Goal: Task Accomplishment & Management: Use online tool/utility

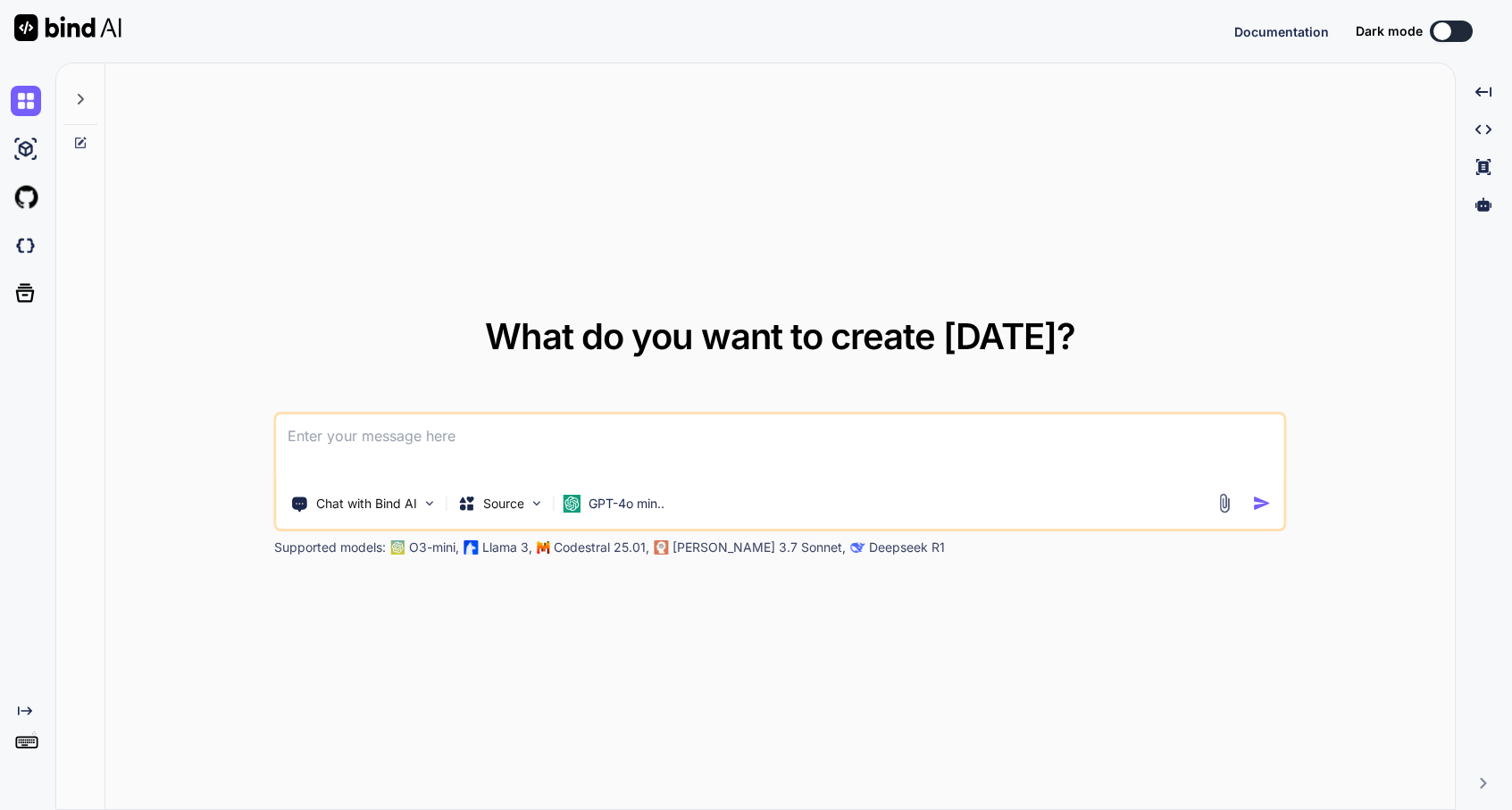
type textarea "x"
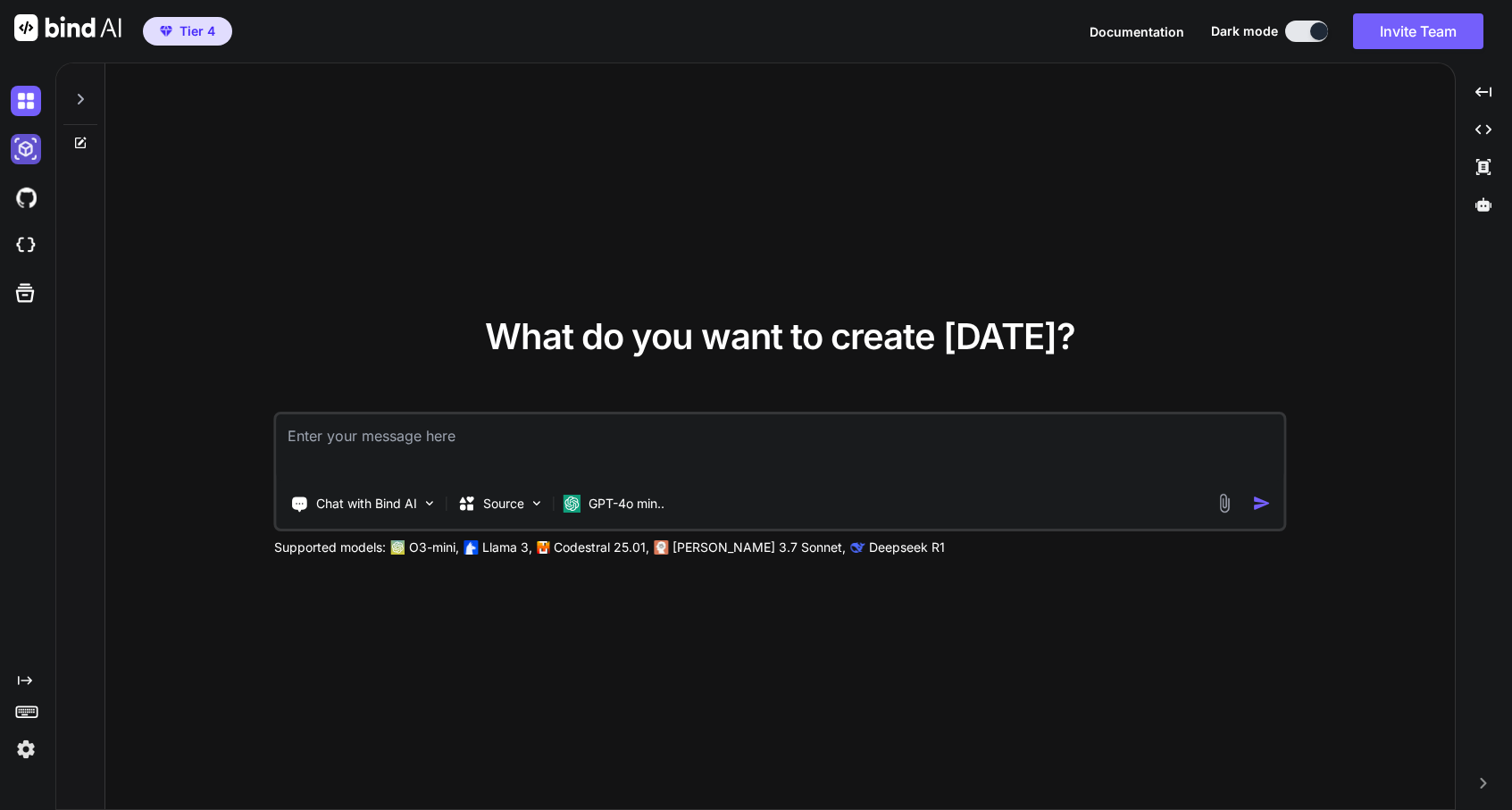
click at [24, 141] on img at bounding box center [26, 149] width 31 height 31
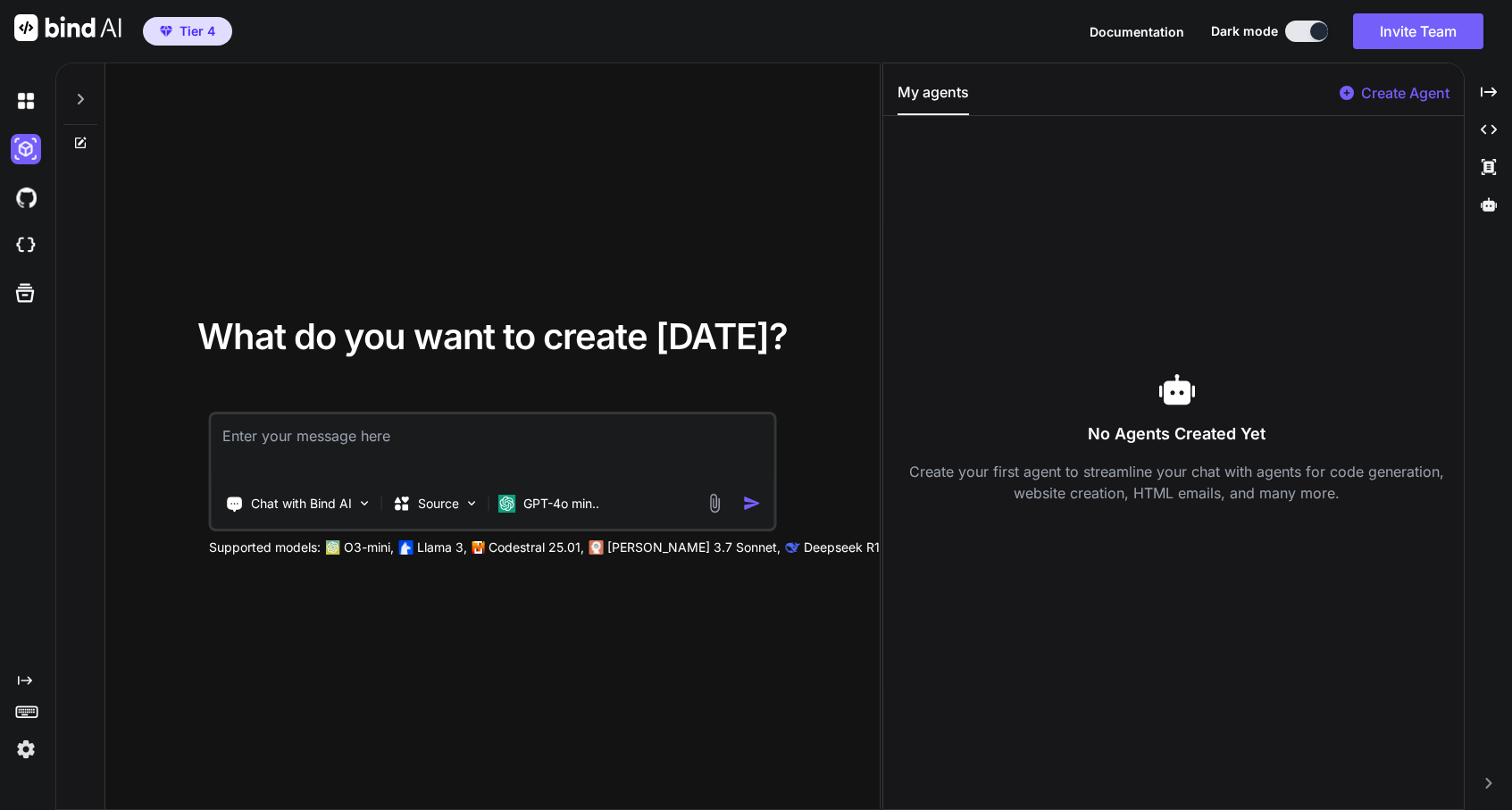
click at [21, 172] on div at bounding box center [30, 149] width 38 height 48
click at [19, 225] on div at bounding box center [30, 245] width 38 height 48
click at [45, 24] on img at bounding box center [67, 27] width 107 height 27
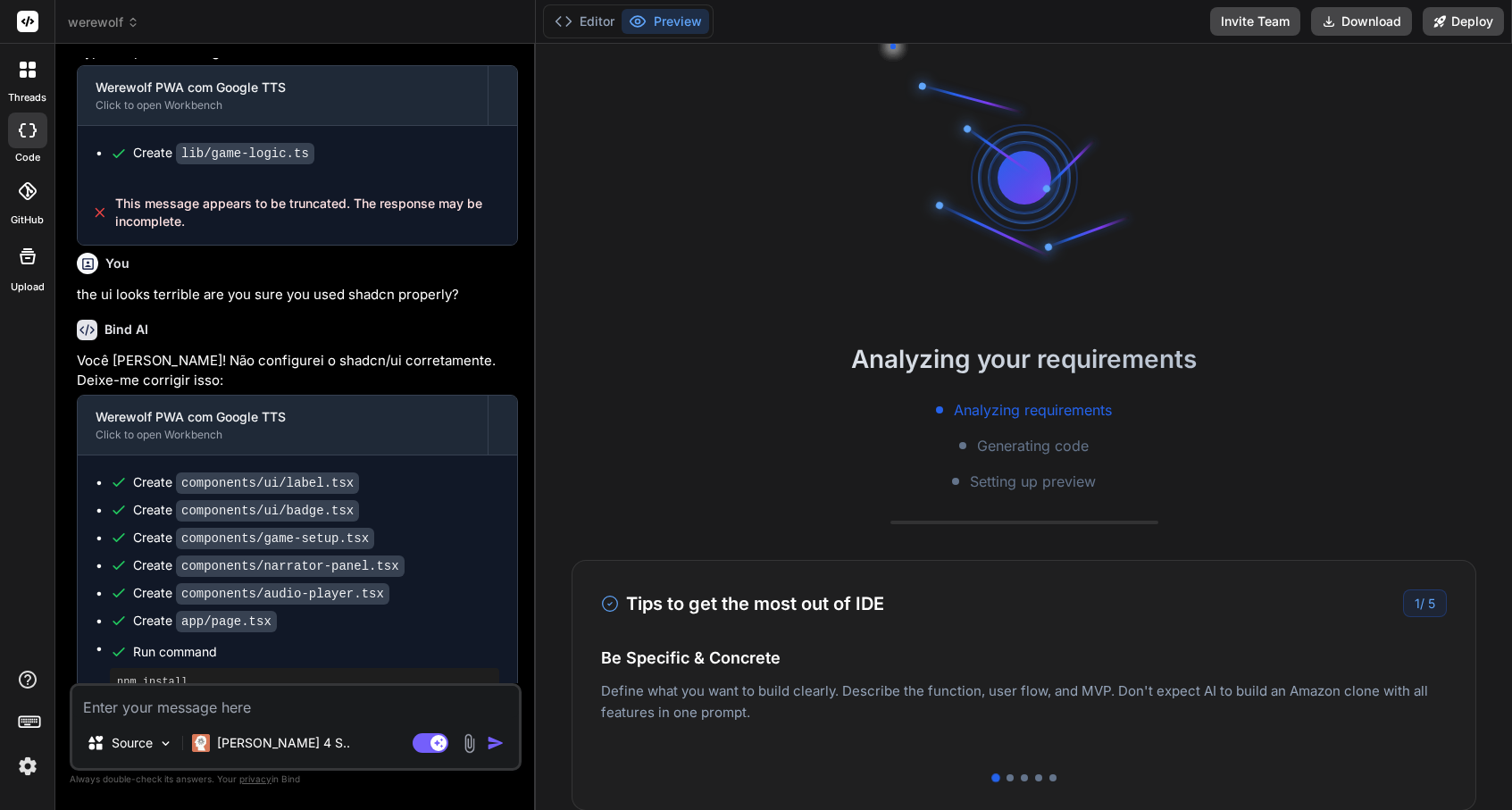
scroll to position [4788, 0]
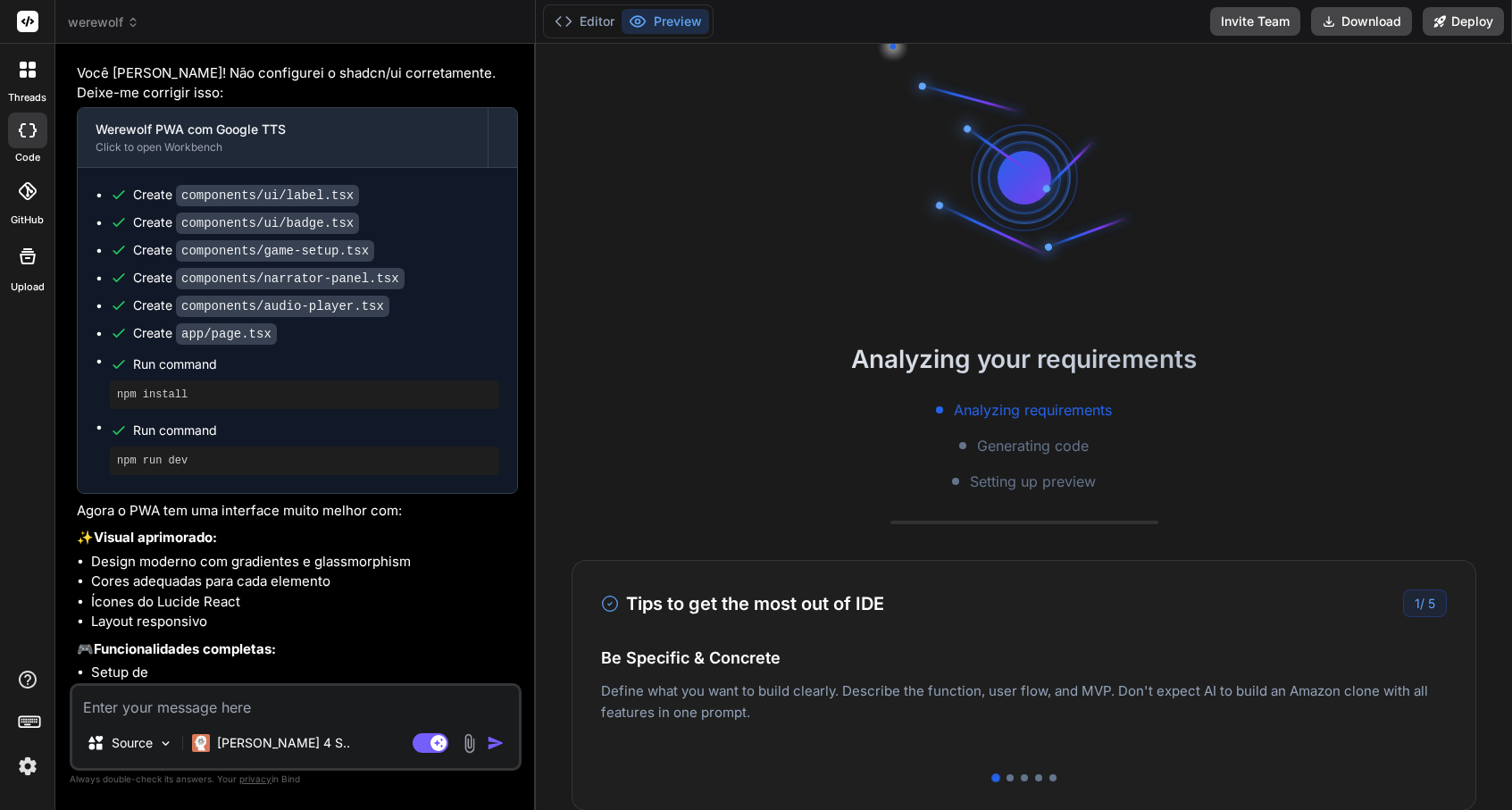
click at [1171, 711] on p "Deploy your Next.js and React projects to Vercel. For Node.js backend, deploy t…" at bounding box center [1024, 719] width 846 height 42
click at [592, 19] on button "Editor" at bounding box center [584, 21] width 74 height 25
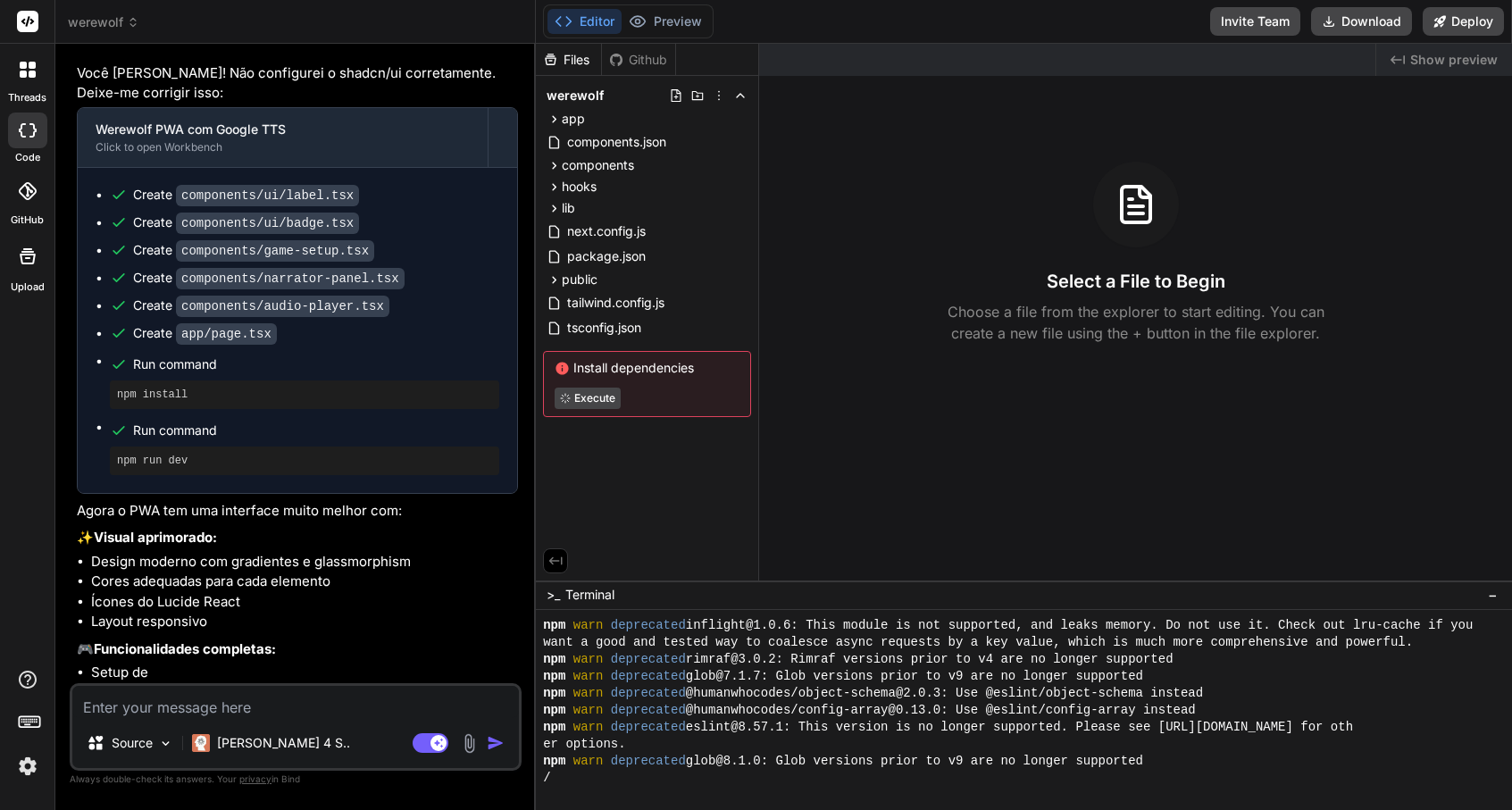
scroll to position [152, 0]
click at [696, 21] on button "Preview" at bounding box center [665, 21] width 88 height 25
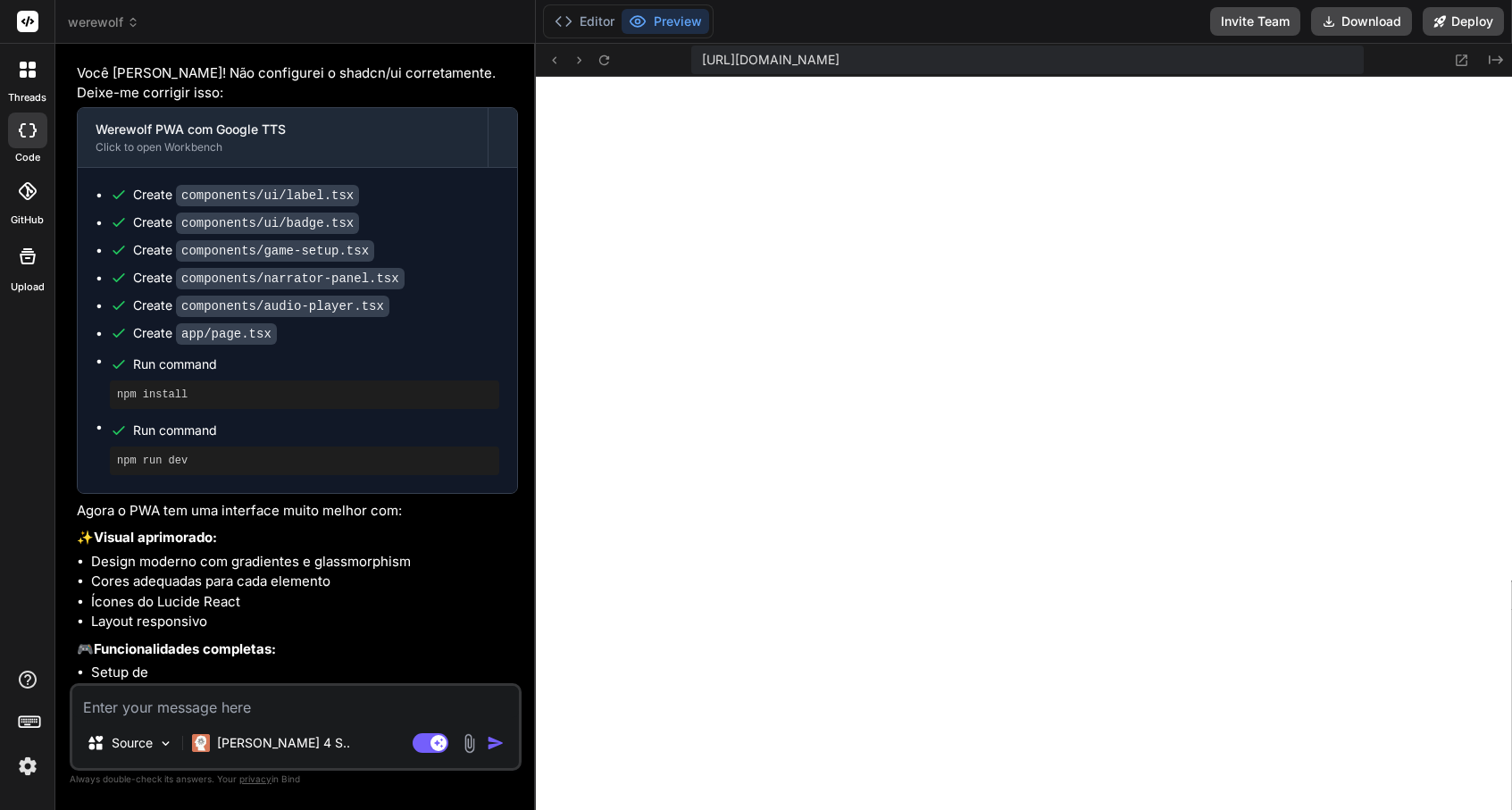
scroll to position [372, 0]
type textarea "x"
click at [840, 58] on span "https://u3uk0f35zsjjbn9cprh6fq9h0p4tm2-wnxx--3000--96435430.local-corp.webconta…" at bounding box center [771, 60] width 137 height 18
click at [615, 61] on div "https://u3uk0f35zsjjbn9cprh6fq9h0p4tm2-wnxx--3000--96435430.local-corp.webconta…" at bounding box center [1024, 59] width 976 height 33
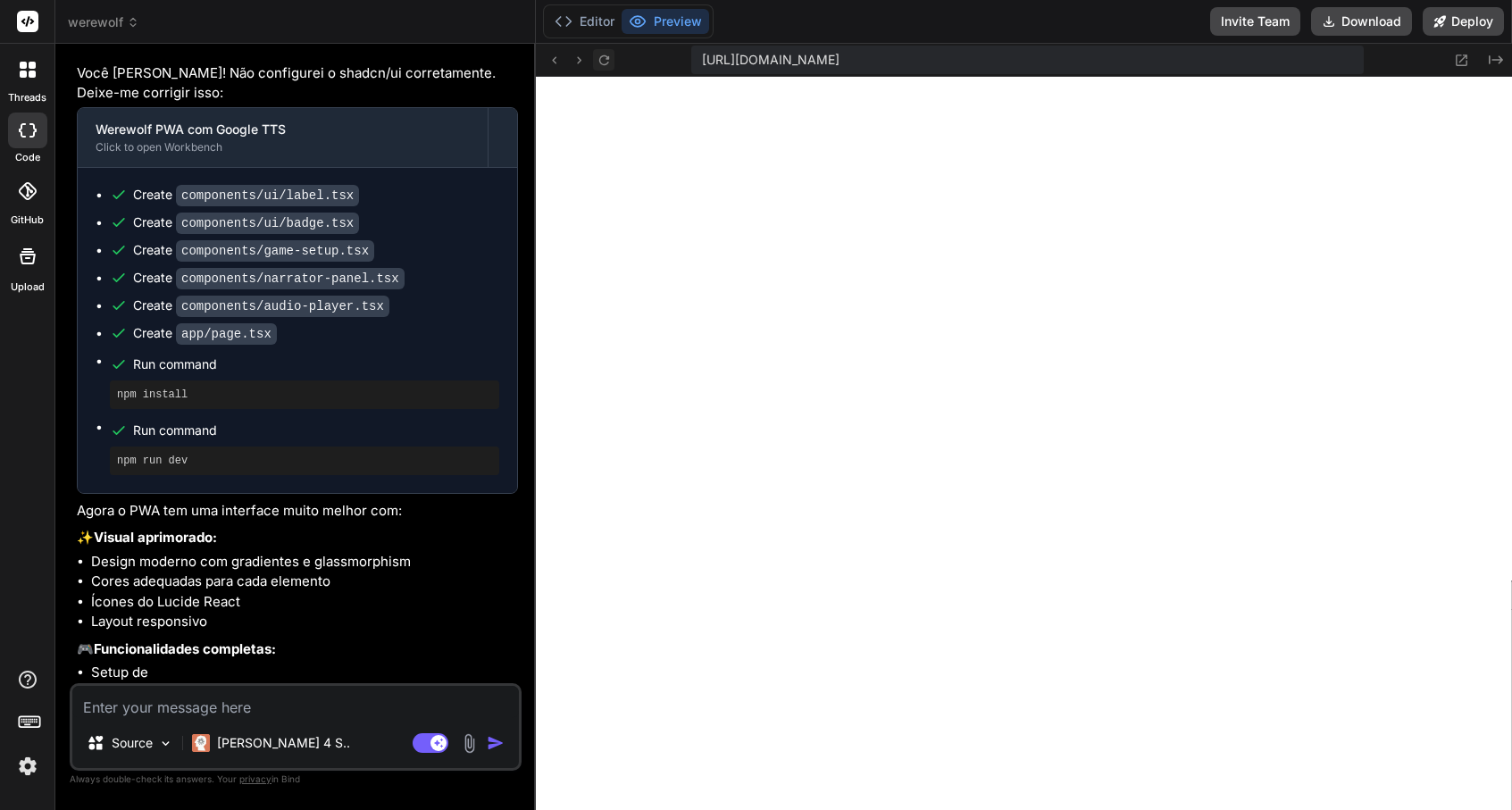
click at [606, 60] on icon at bounding box center [604, 59] width 15 height 15
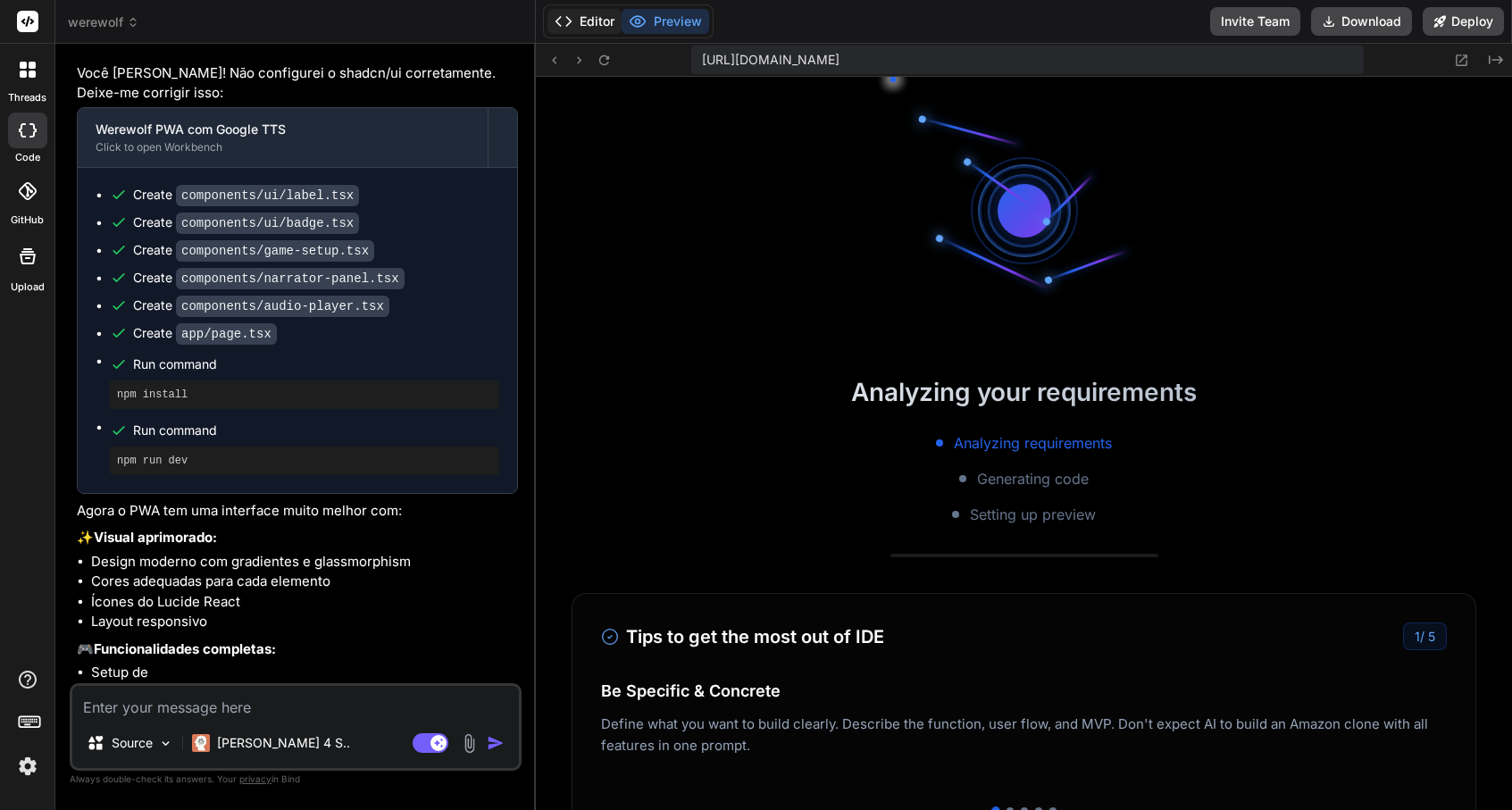
click at [608, 17] on button "Editor" at bounding box center [584, 21] width 74 height 25
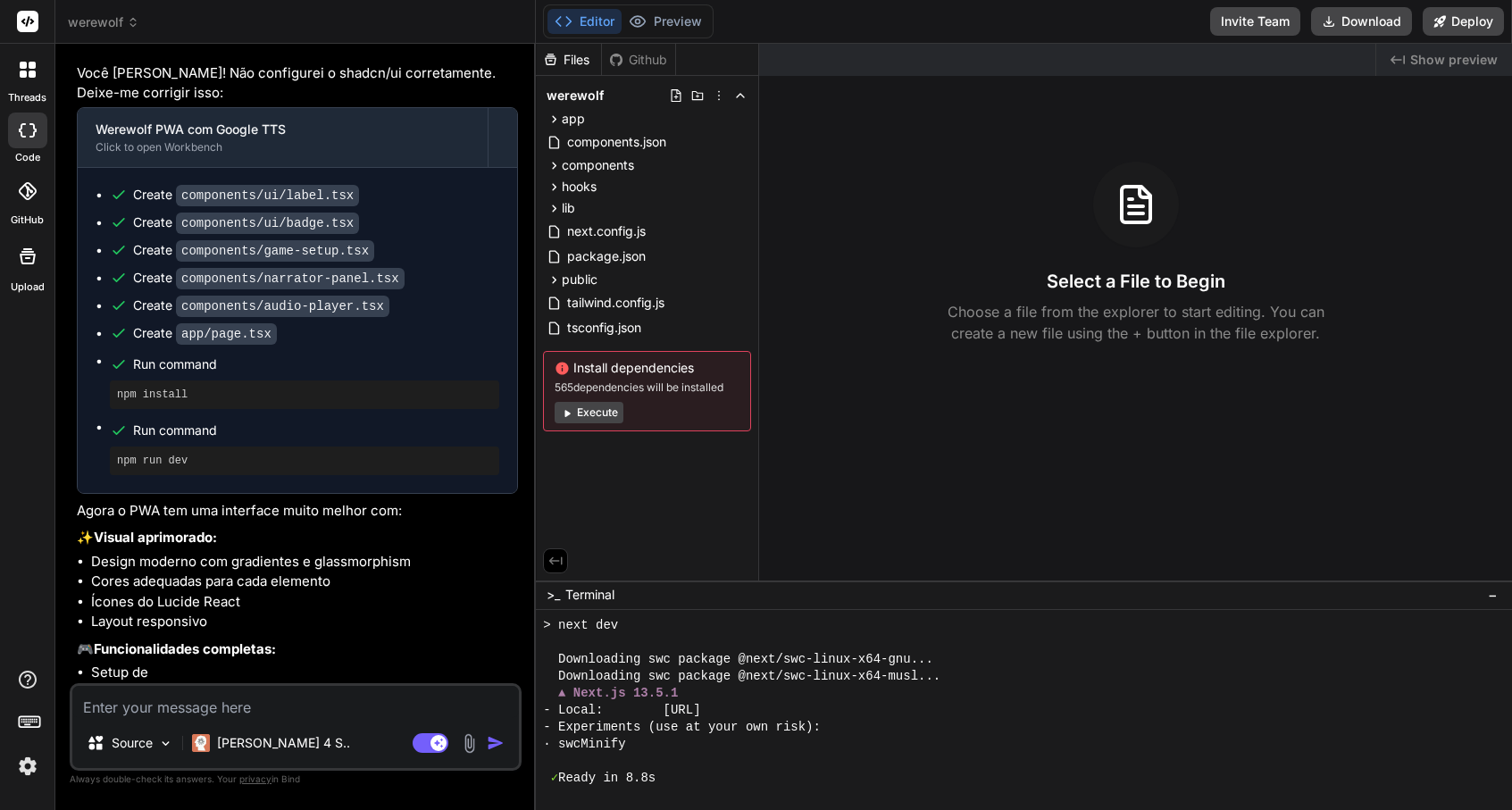
scroll to position [481, 0]
click at [653, 13] on button "Preview" at bounding box center [665, 21] width 88 height 25
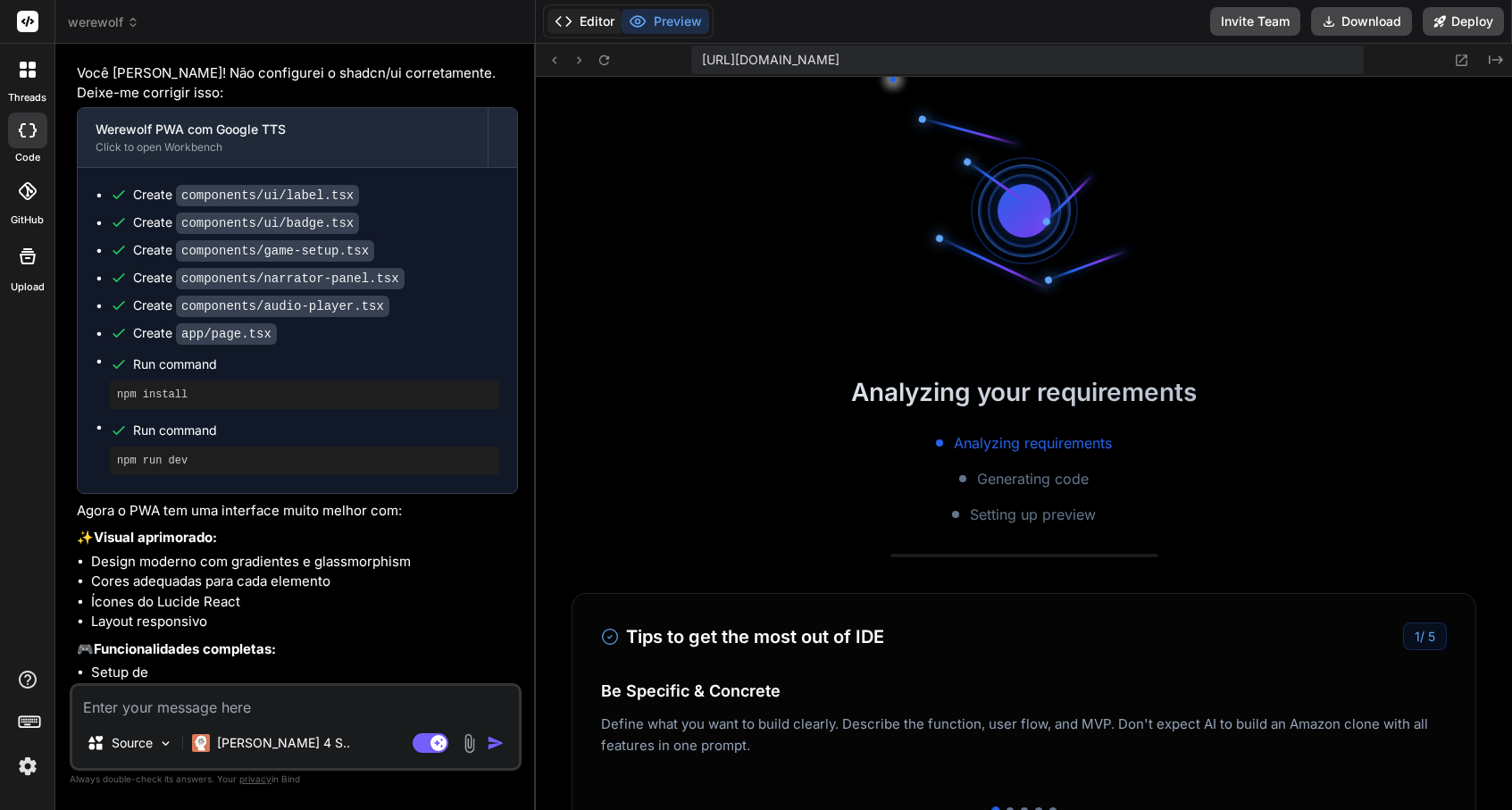
click at [605, 28] on button "Editor" at bounding box center [584, 21] width 74 height 25
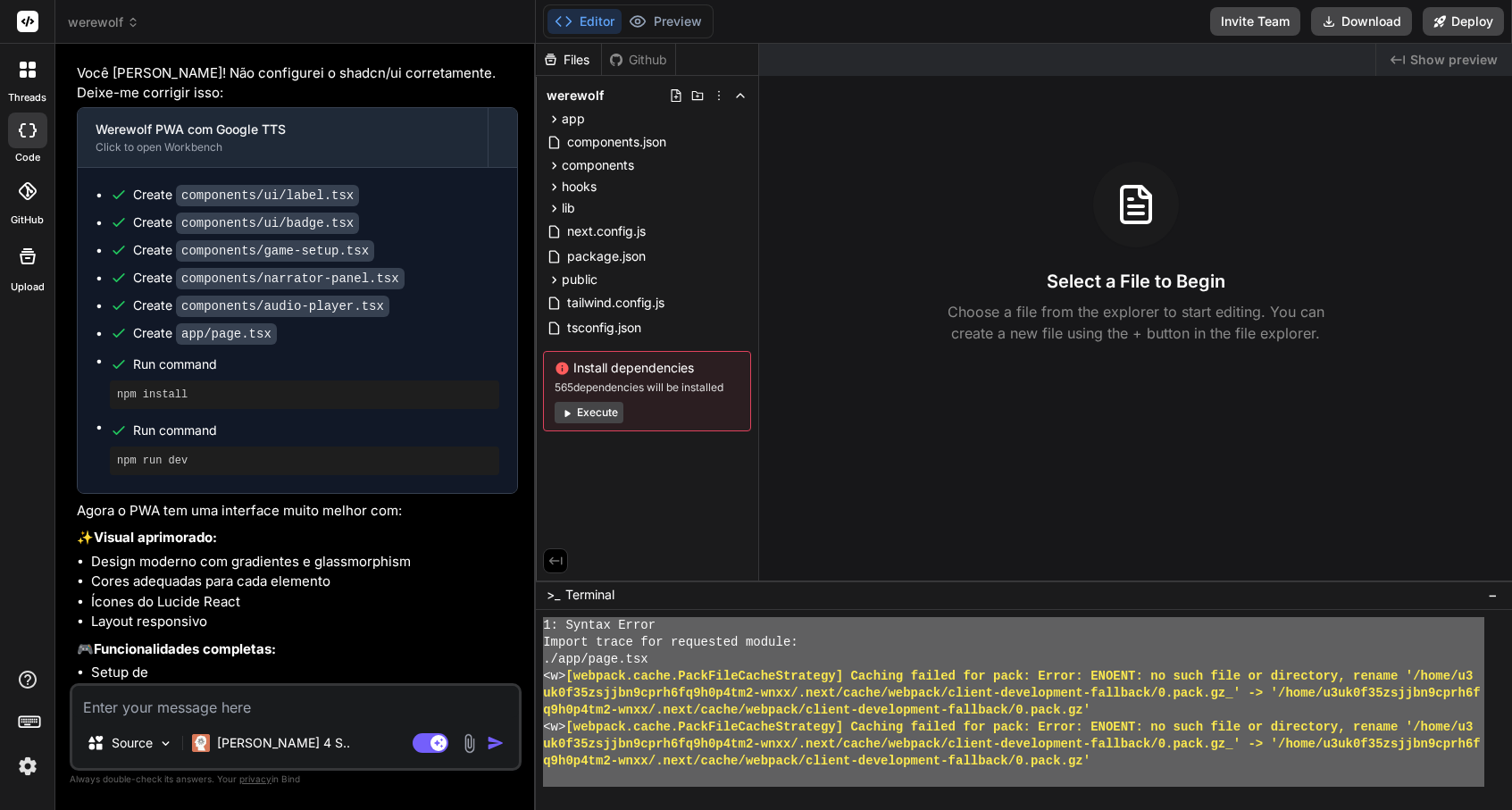
scroll to position [1679, 0]
drag, startPoint x: 706, startPoint y: 661, endPoint x: 717, endPoint y: 845, distance: 184.3
click at [717, 809] on html "threads code GitHub Upload werewolf Created with Pixso. Bind AI Web Search Crea…" at bounding box center [756, 543] width 1512 height 1087
click at [257, 694] on textarea at bounding box center [295, 701] width 447 height 33
paste textarea "X ./app/page.tsx NonErrorEmittedError: (Emitted value instead of an instance of…"
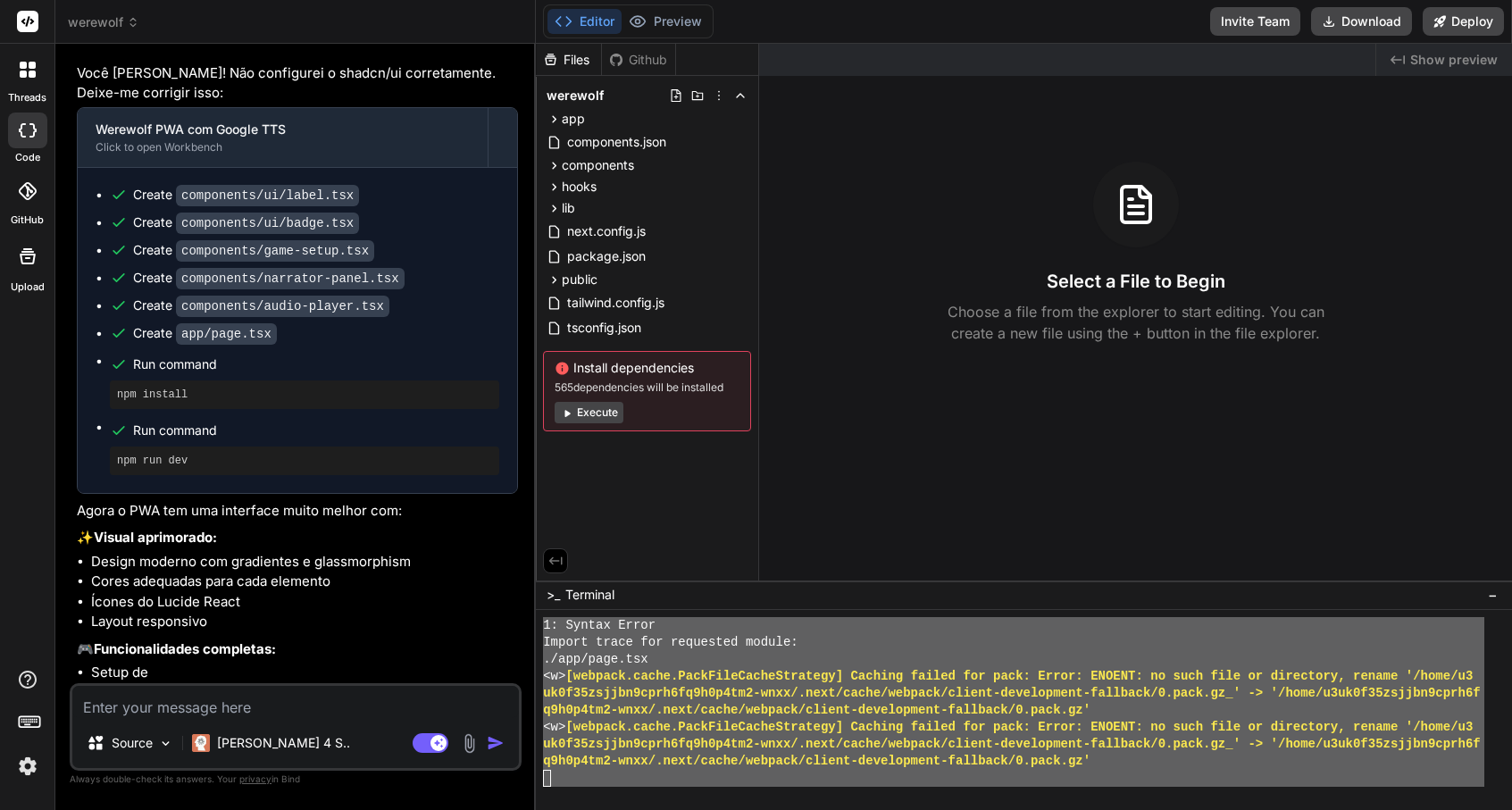
type textarea "X ./app/page.tsx NonErrorEmittedError: (Emitted value instead of an instance of…"
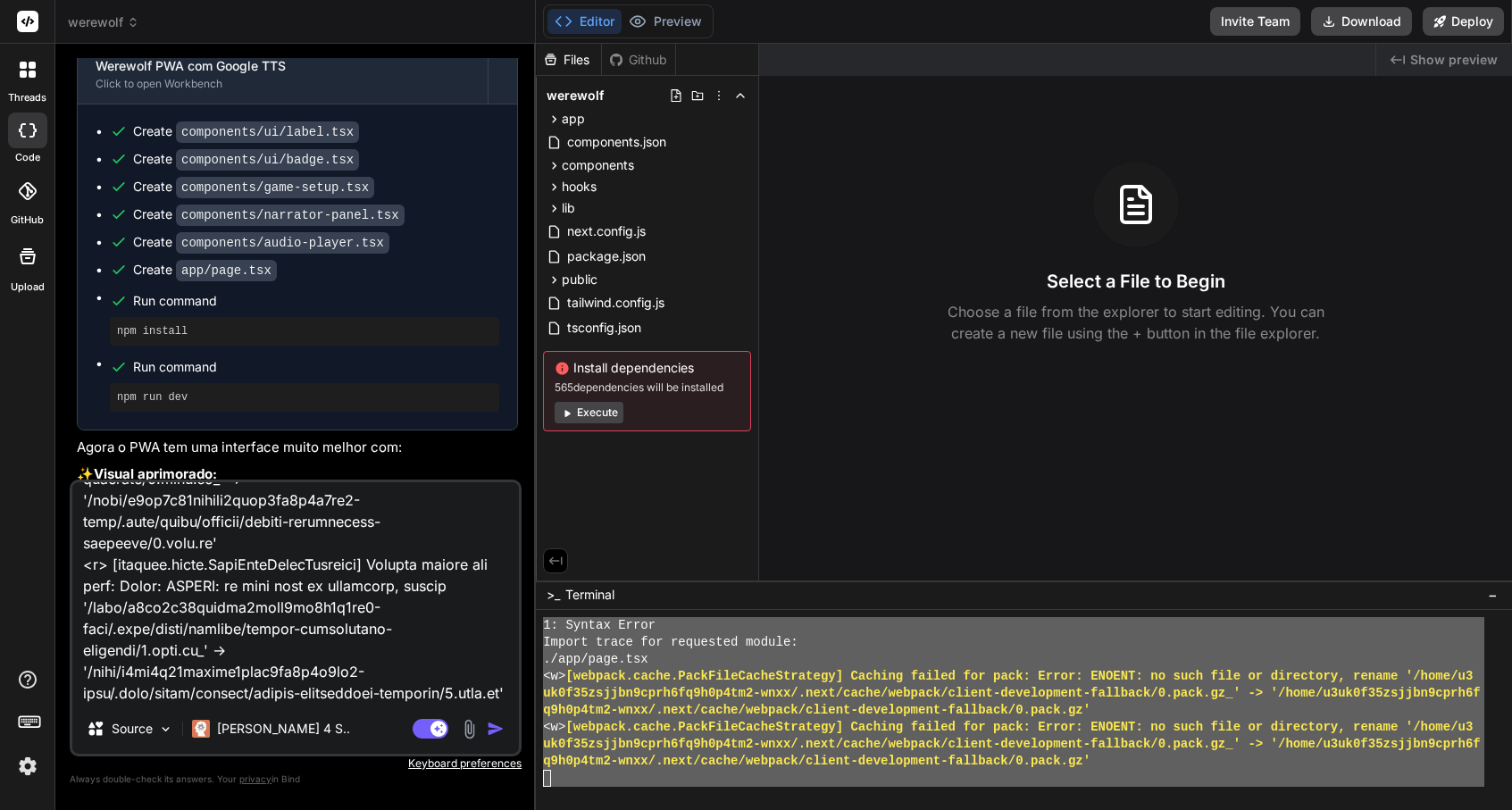
type textarea "x"
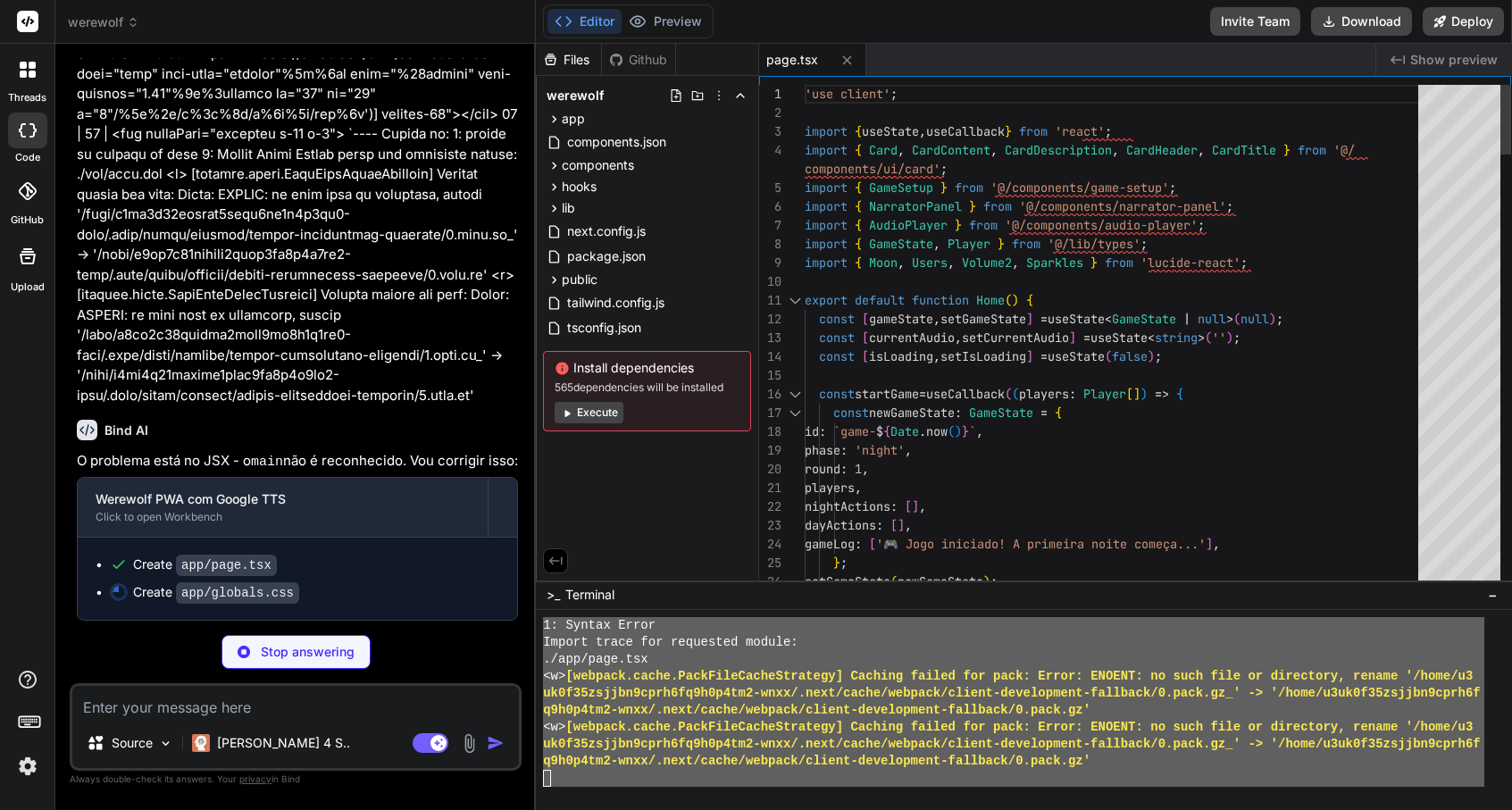
scroll to position [1713, 0]
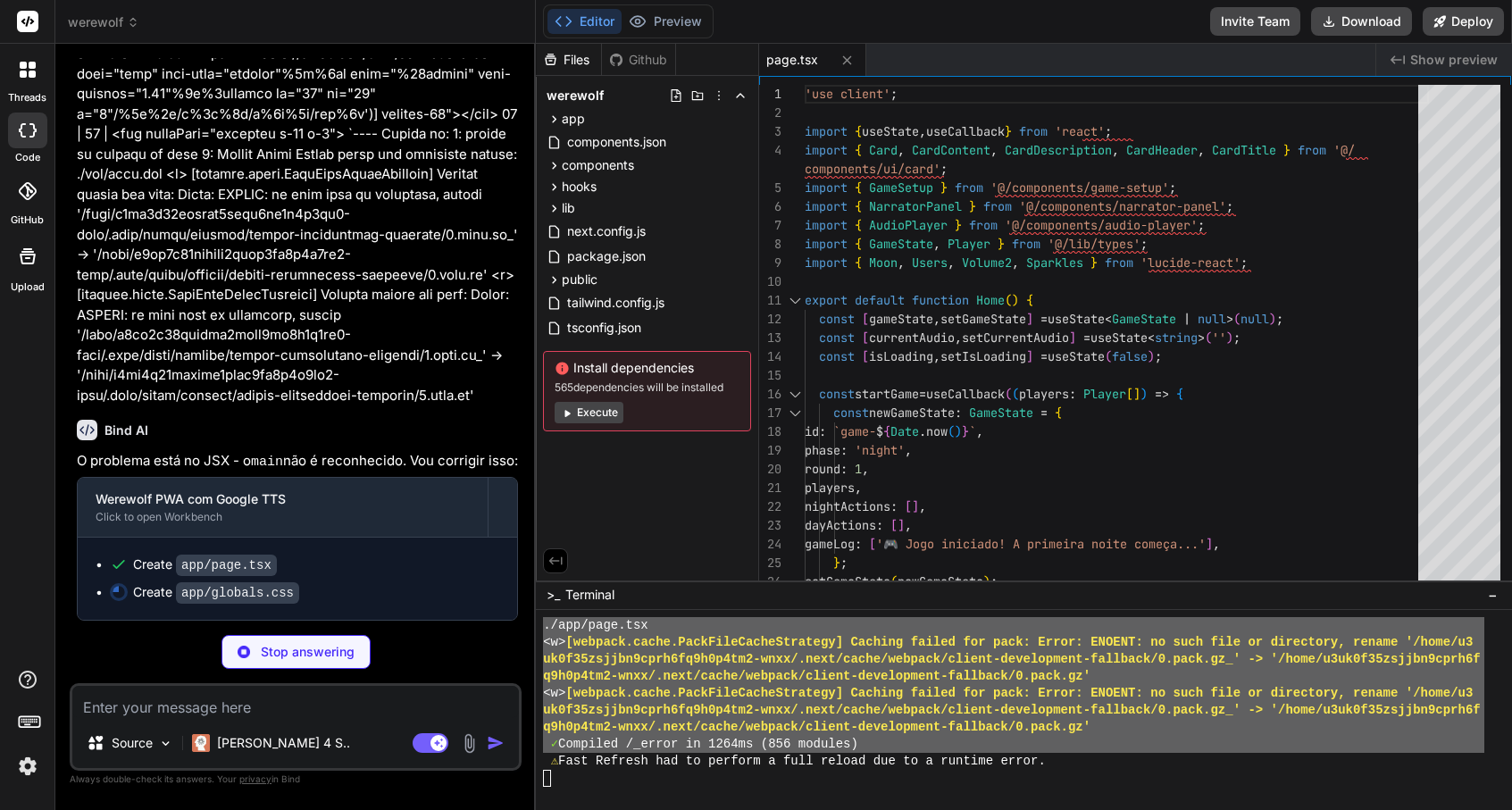
type textarea "x"
type textarea ".bg-grid-white { background-image: url("data:image/svg+xml,%3csvg width='60' he…"
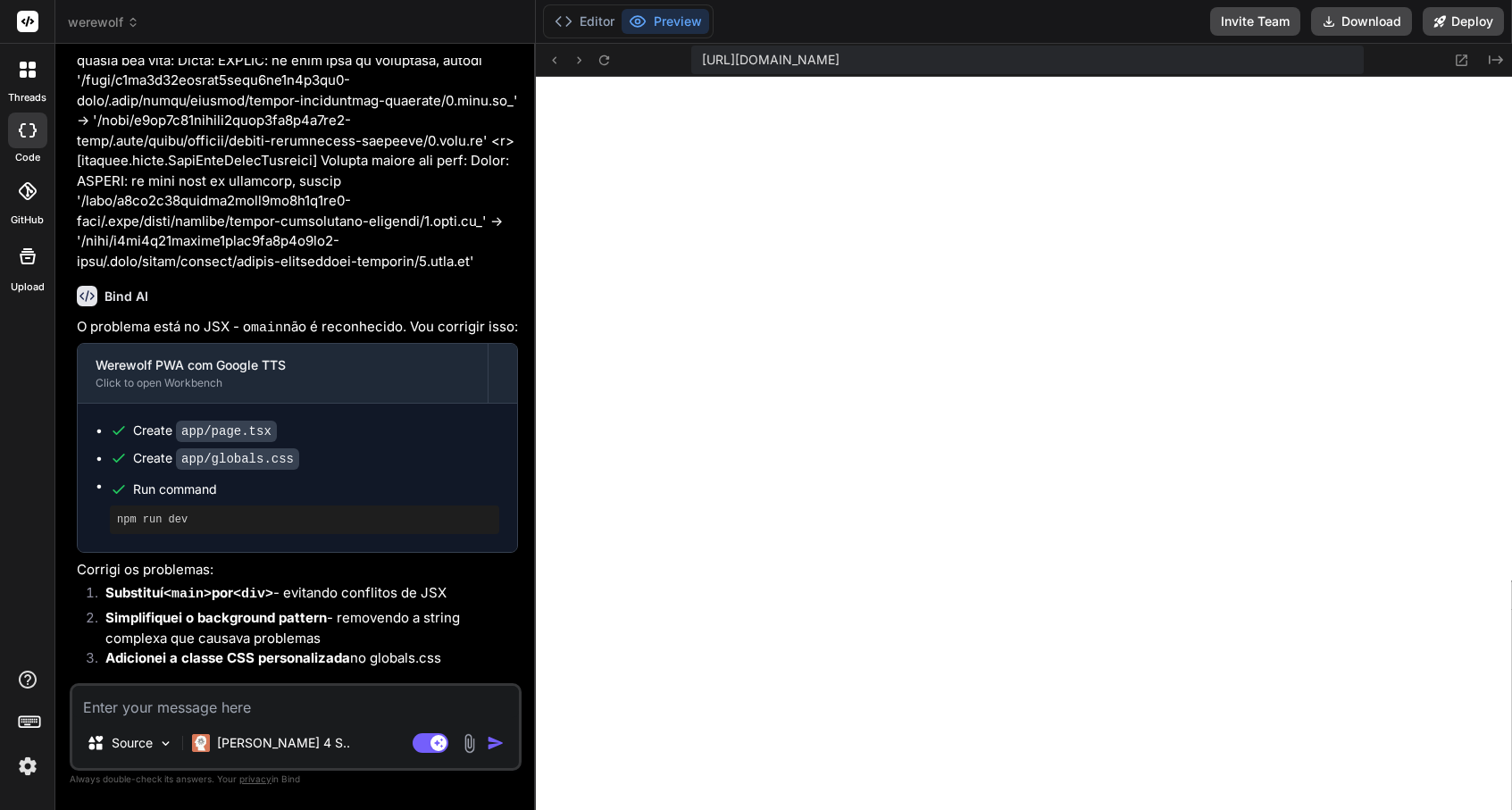
scroll to position [6530, 0]
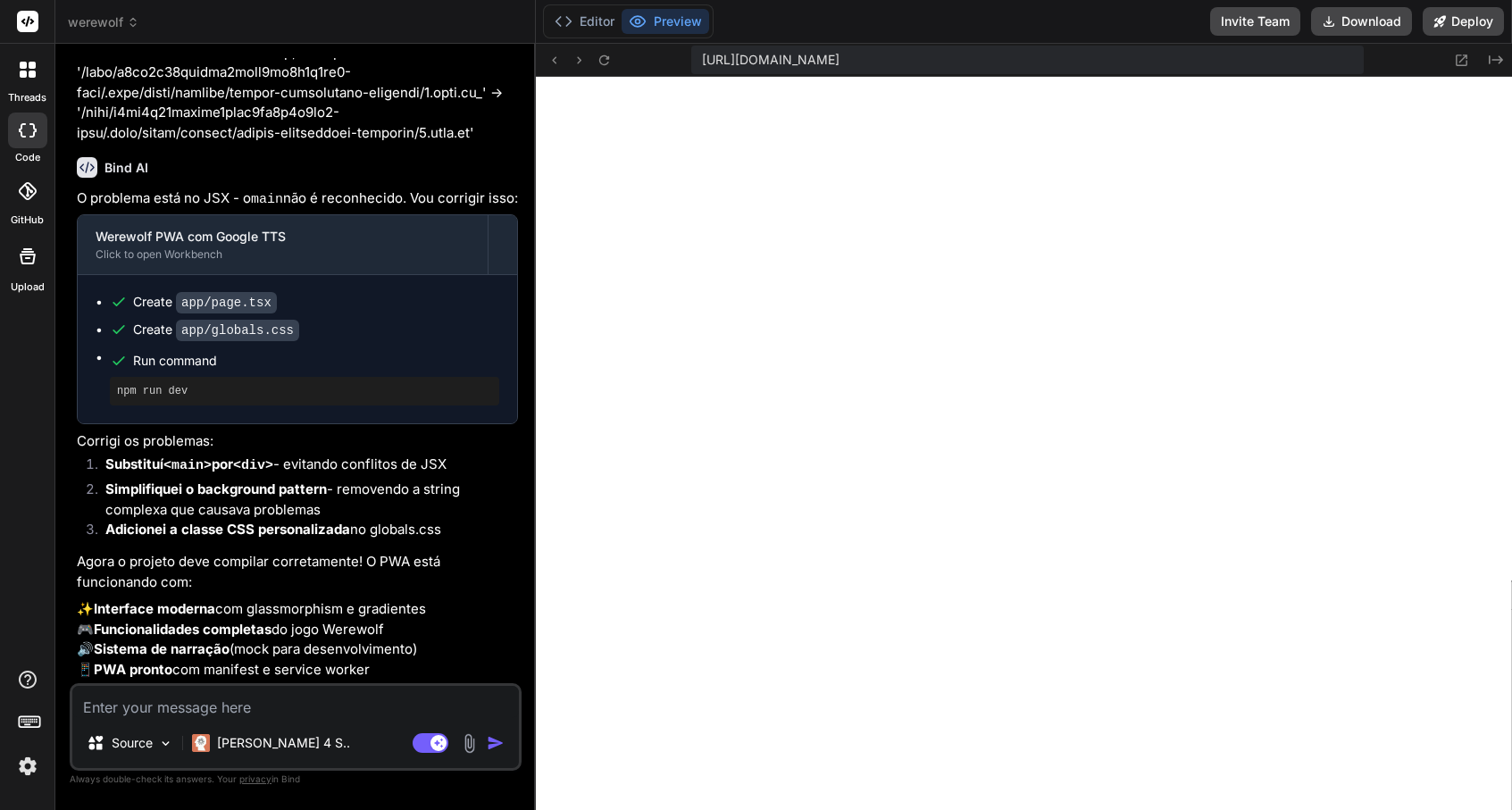
click at [463, 742] on img at bounding box center [469, 743] width 21 height 21
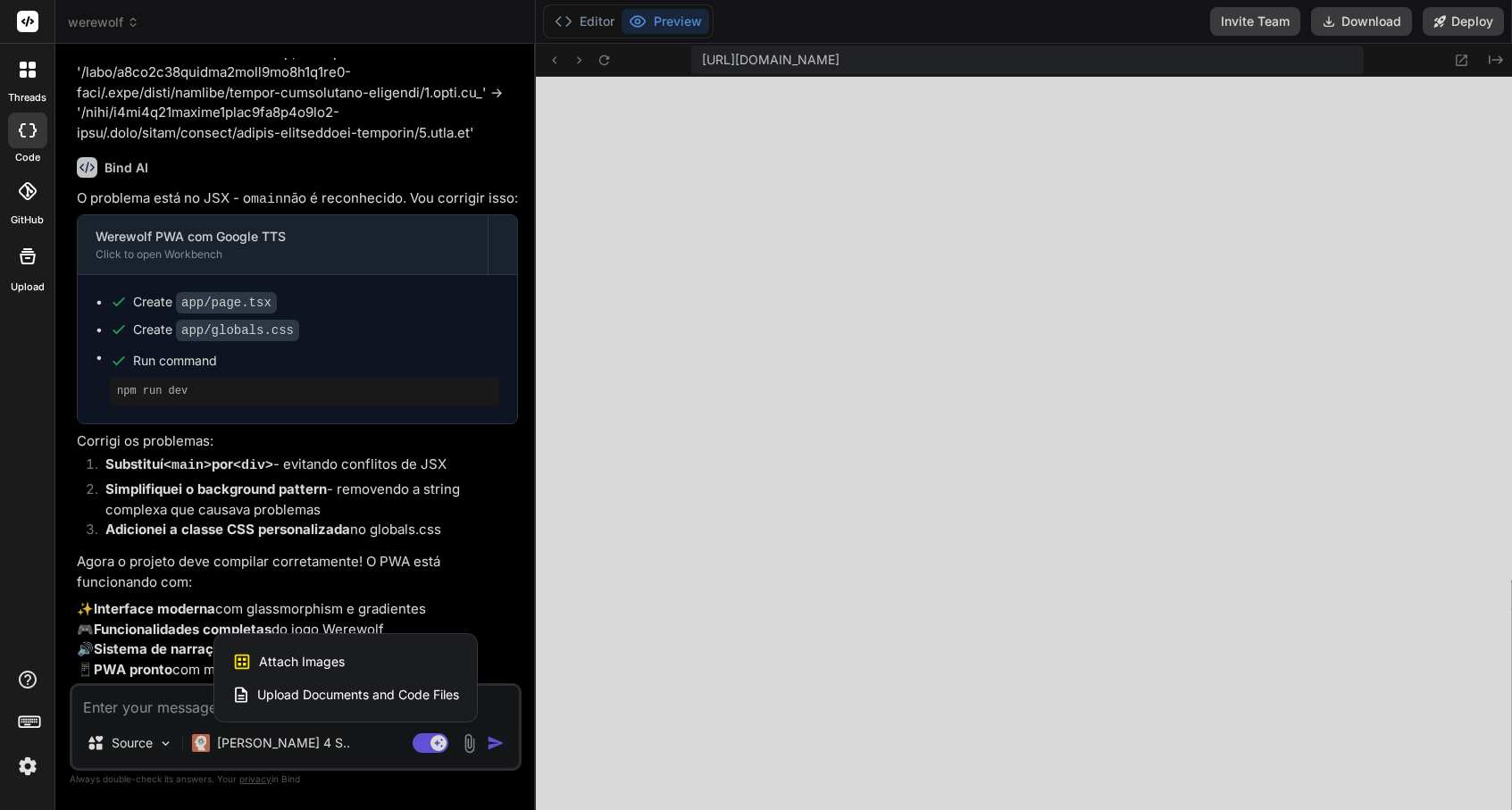
click at [379, 665] on div "Attach Images Image attachments are only supported in Claude and Gemini models." at bounding box center [346, 662] width 227 height 34
type textarea "x"
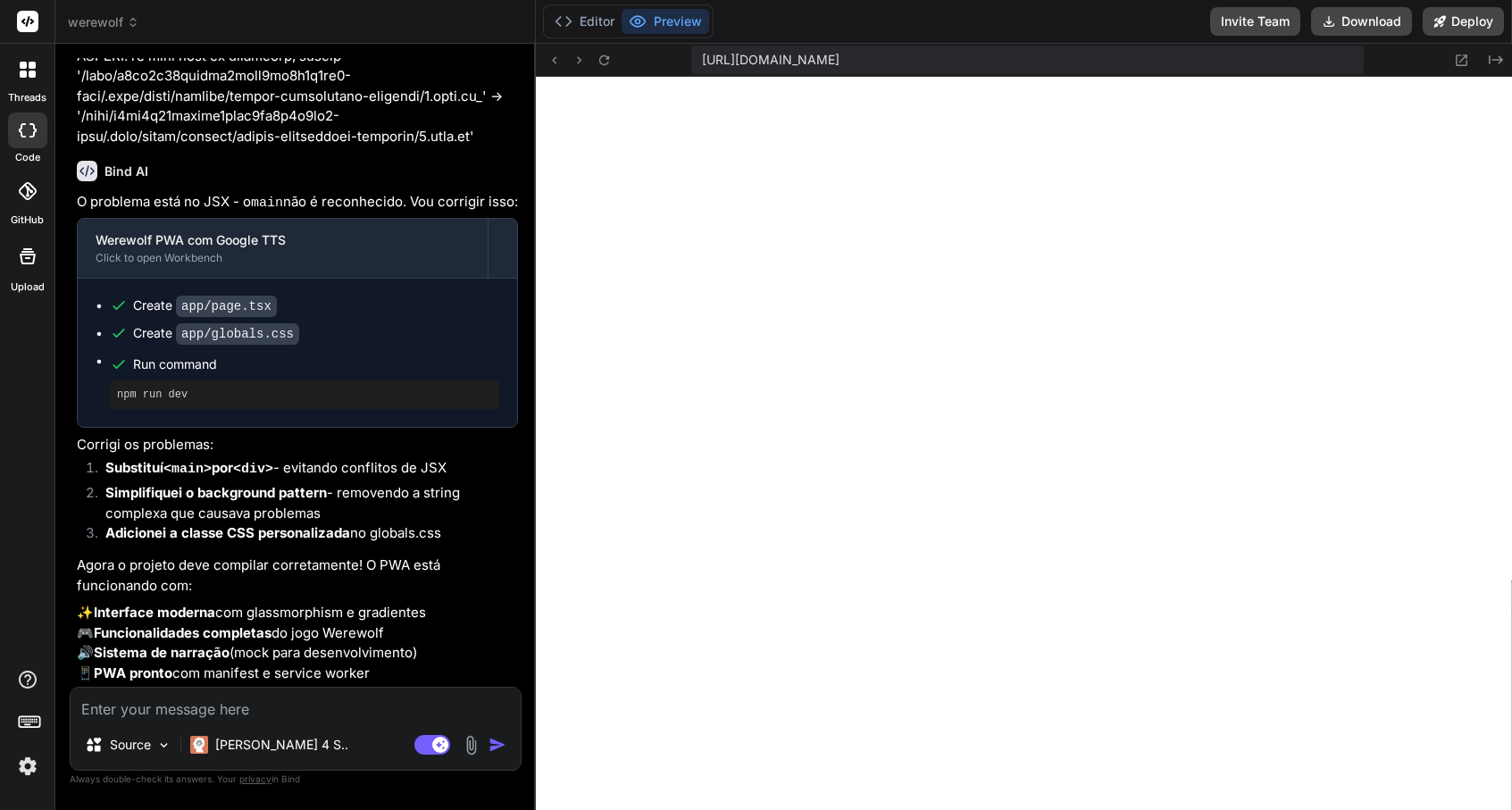
scroll to position [6526, 0]
type input "C:\fakepath\Screenshot 2025-09-07 at 7.38.57 AM.png"
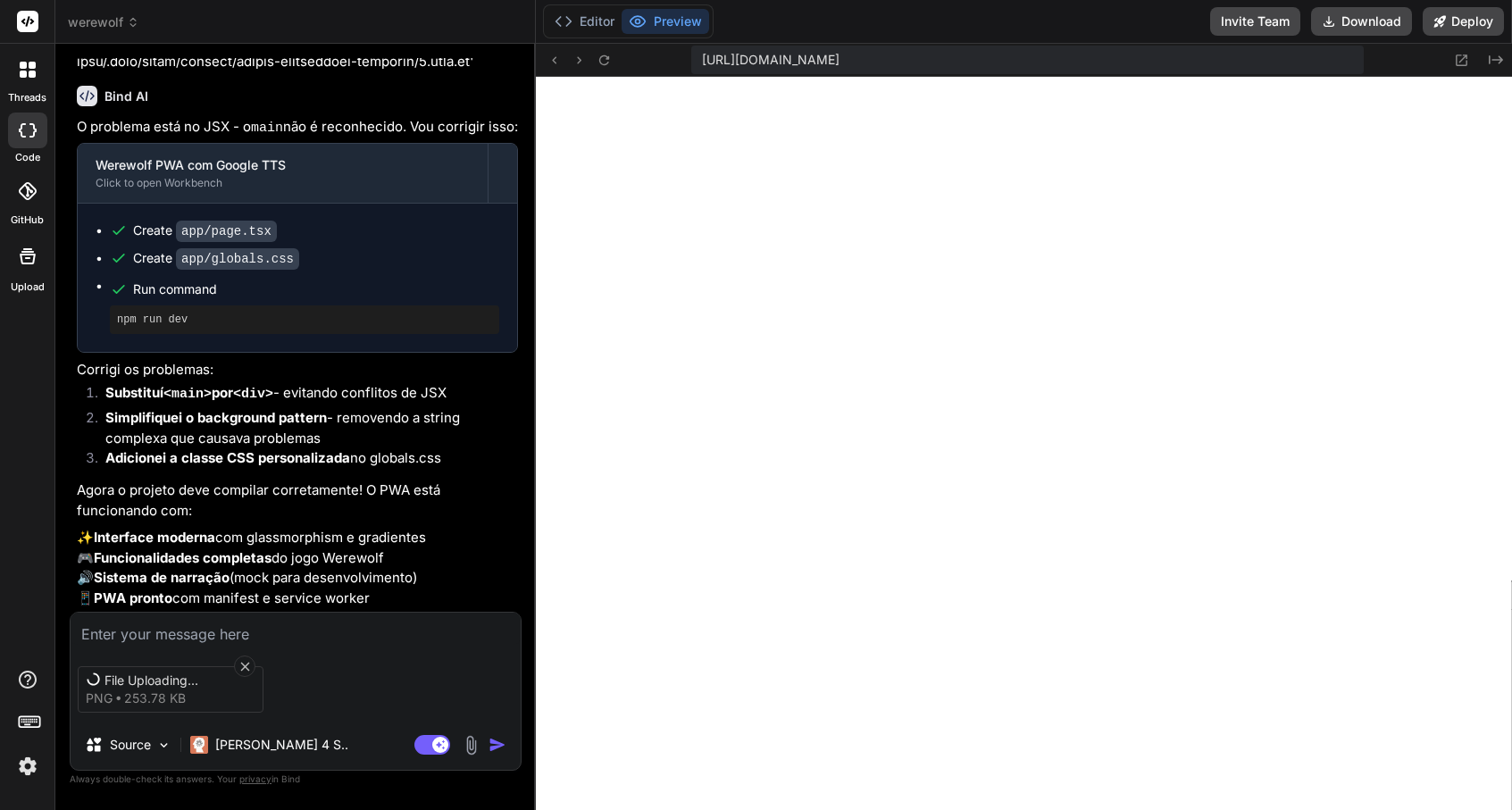
scroll to position [6530, 0]
type textarea "x"
click at [222, 622] on textarea at bounding box center [295, 628] width 451 height 33
type textarea "i"
type textarea "x"
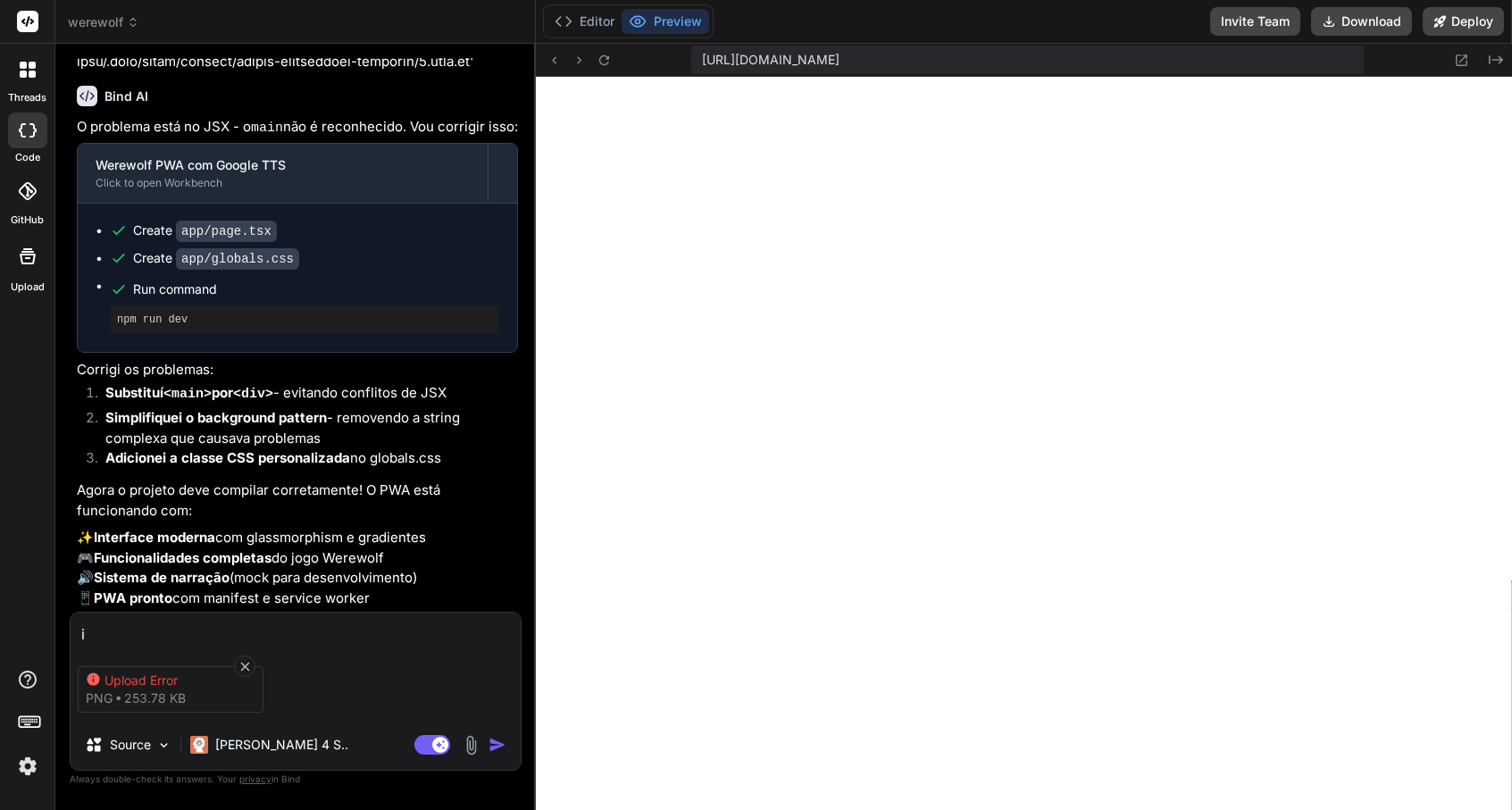
type textarea "i"
type textarea "x"
type textarea "i d"
type textarea "x"
type textarea "i do"
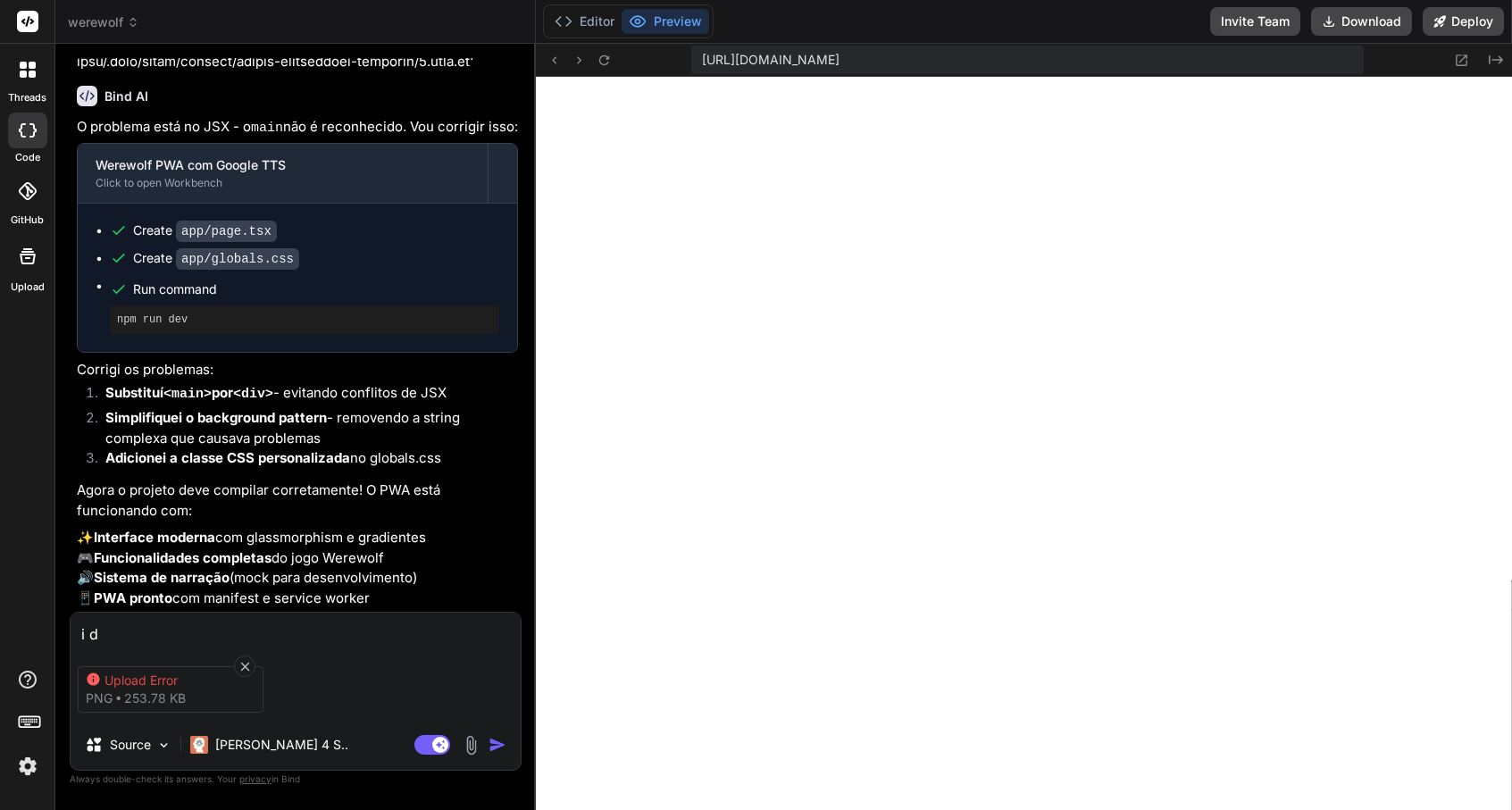
type textarea "x"
type textarea "i don"
type textarea "x"
type textarea "i dont"
type textarea "x"
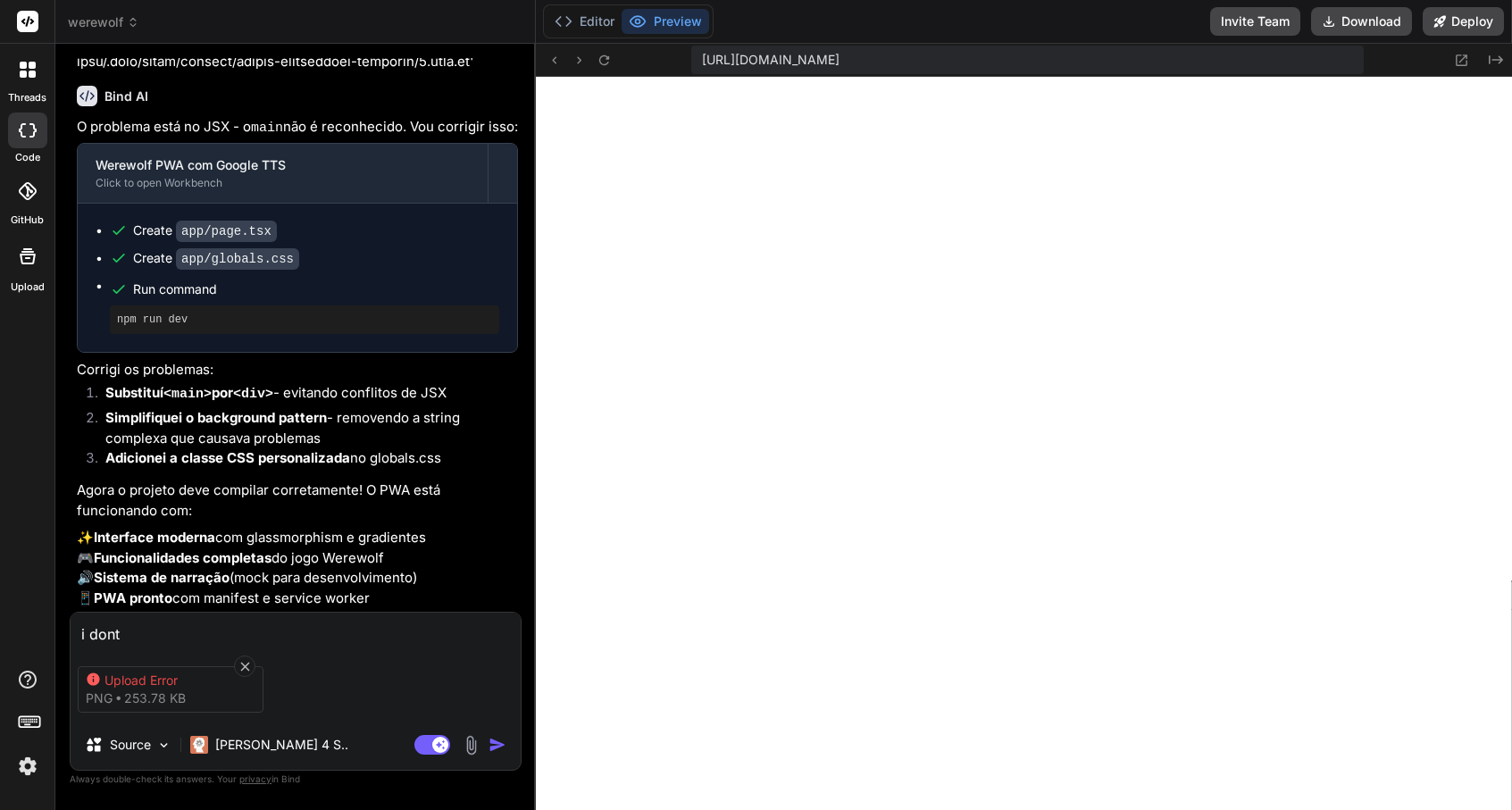
type textarea "i dont"
type textarea "x"
type textarea "i dont t"
type textarea "x"
type textarea "i dont th"
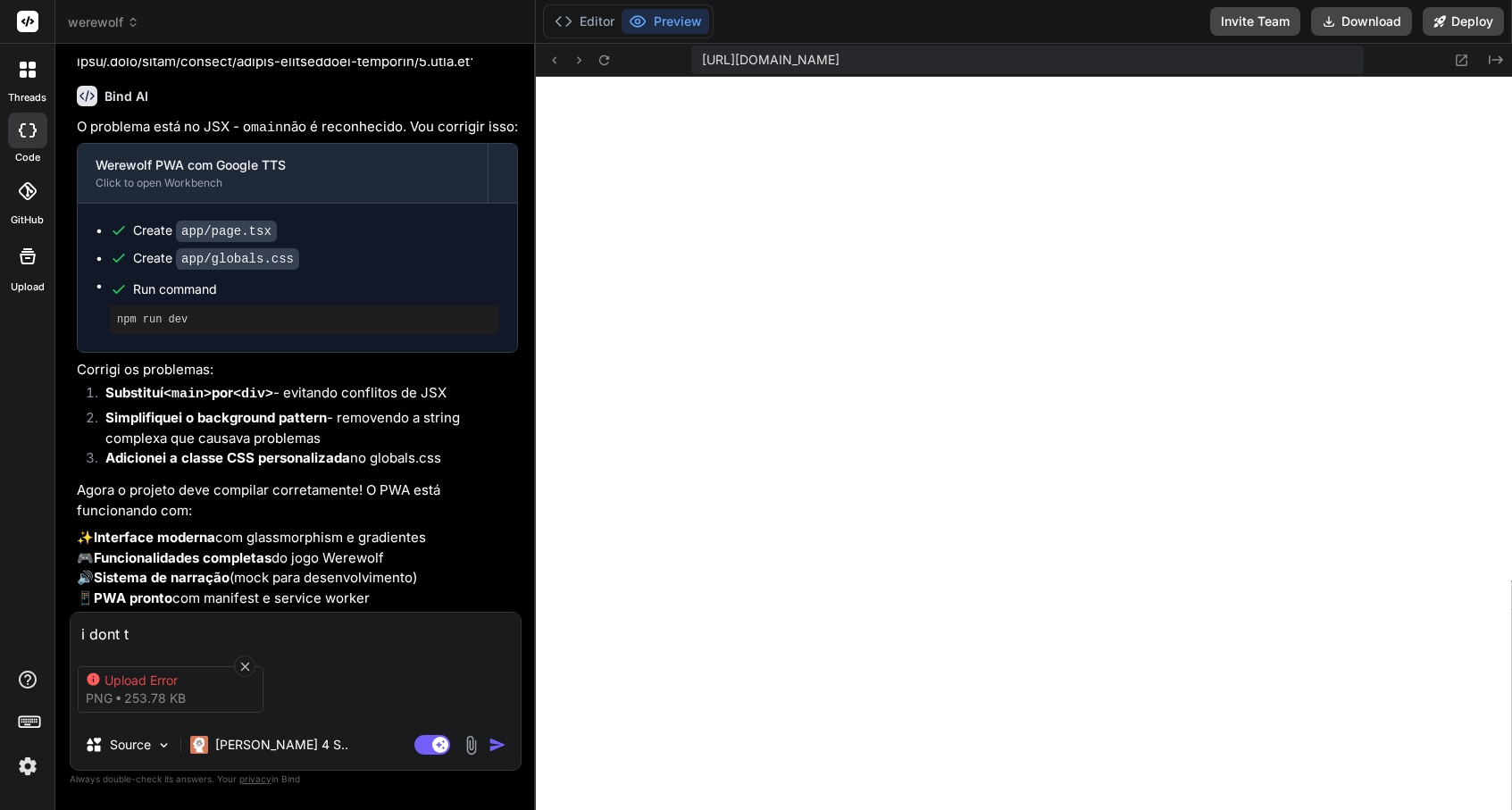
type textarea "x"
type textarea "i dont thi"
type textarea "x"
type textarea "i dont thin"
type textarea "x"
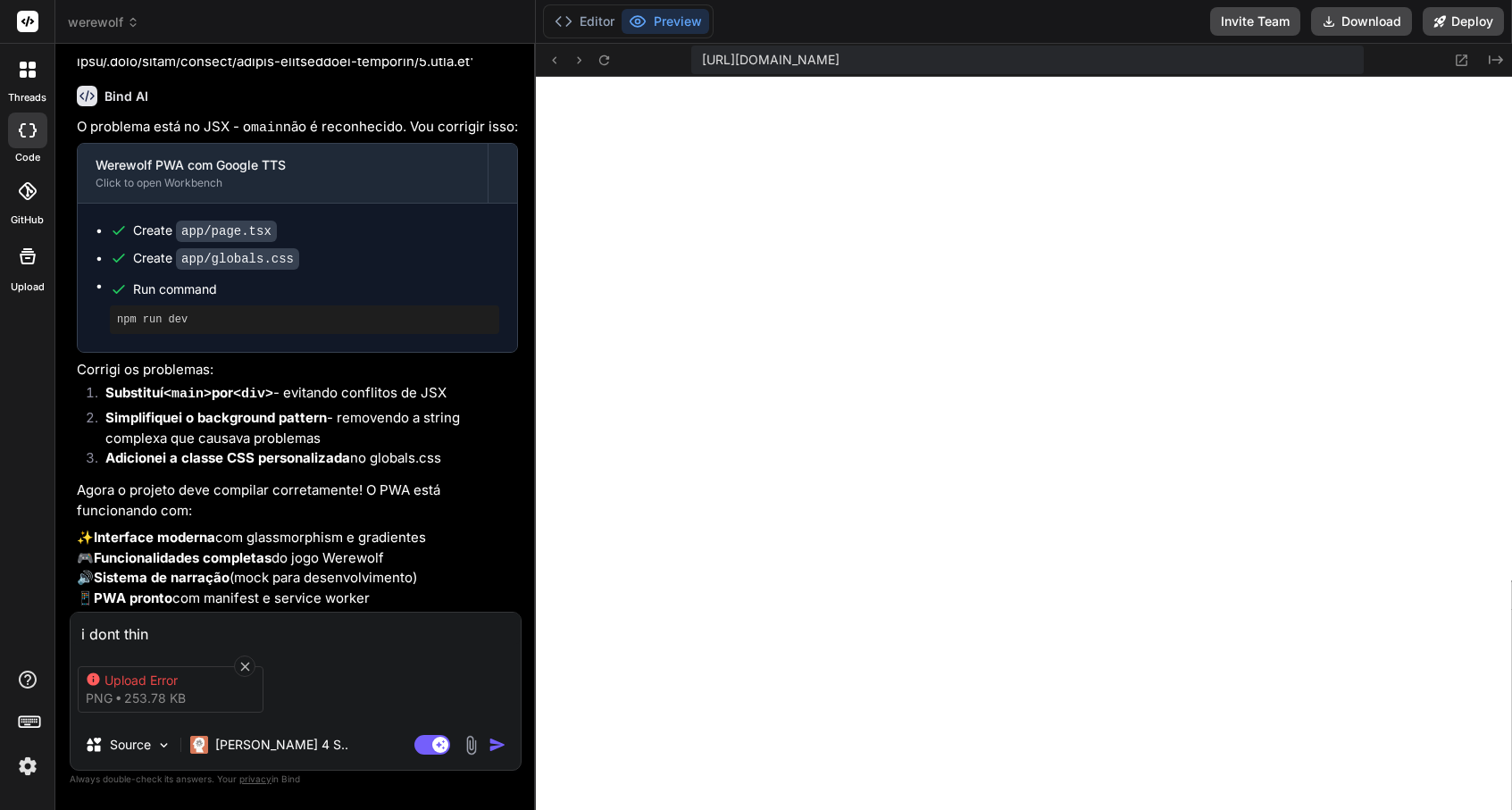
type textarea "i dont think"
type textarea "x"
type textarea "i dont think"
type textarea "x"
type textarea "i dont think u"
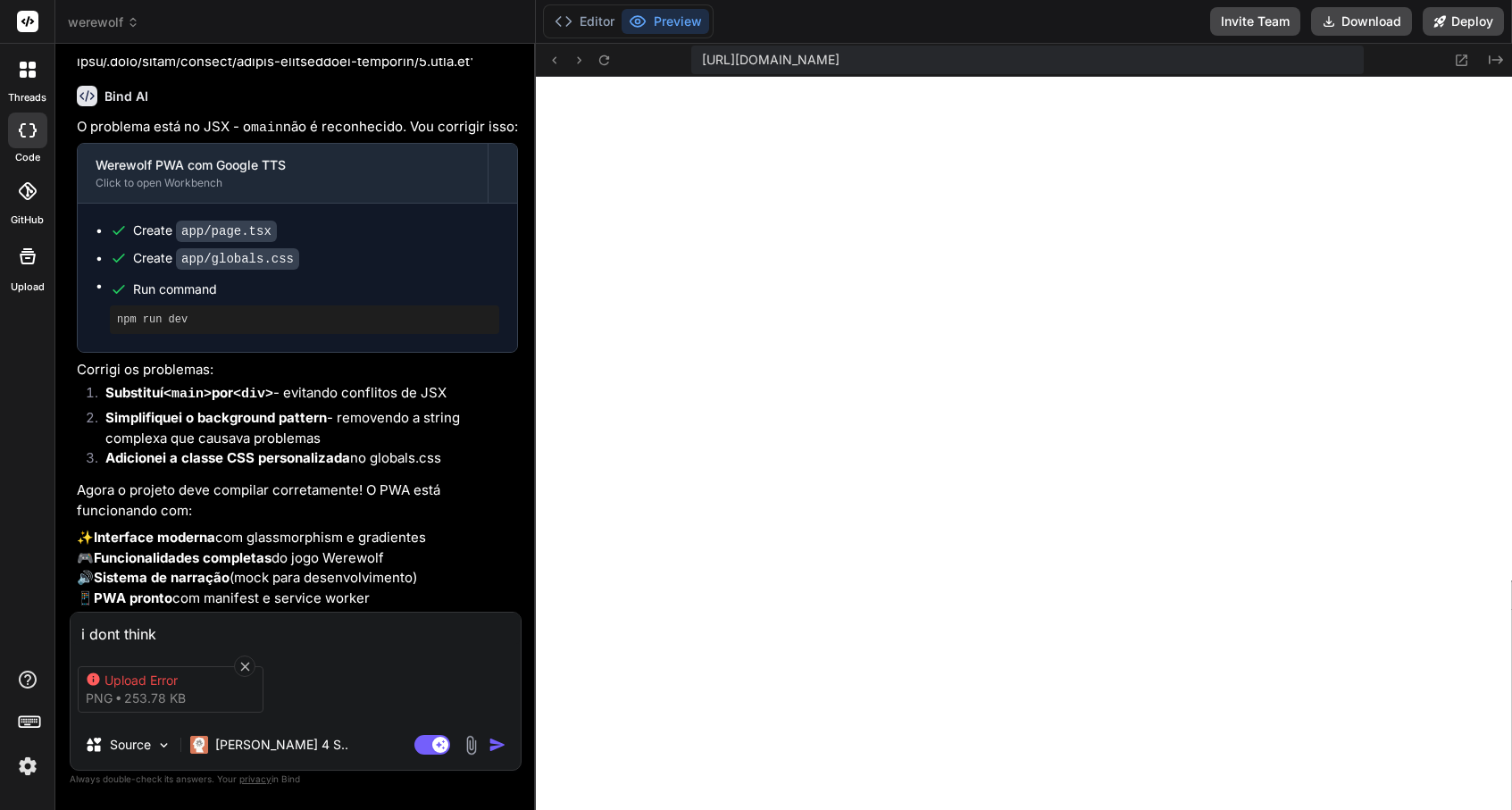
type textarea "x"
type textarea "i dont think ui"
type textarea "x"
type textarea "i dont think ui"
type textarea "x"
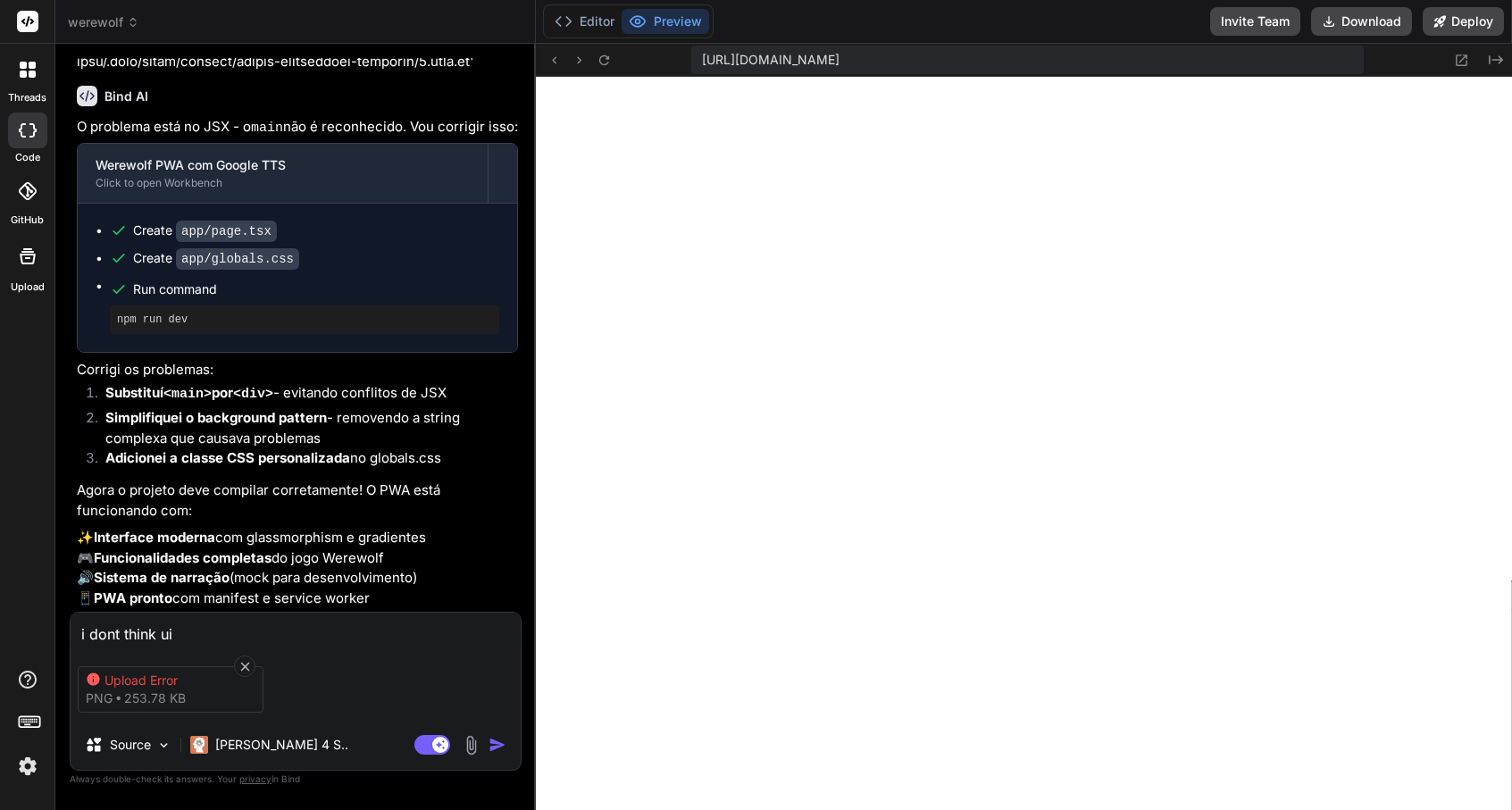
type textarea "i dont think ui i"
type textarea "x"
type textarea "i dont think ui is"
type textarea "x"
type textarea "i dont think ui is"
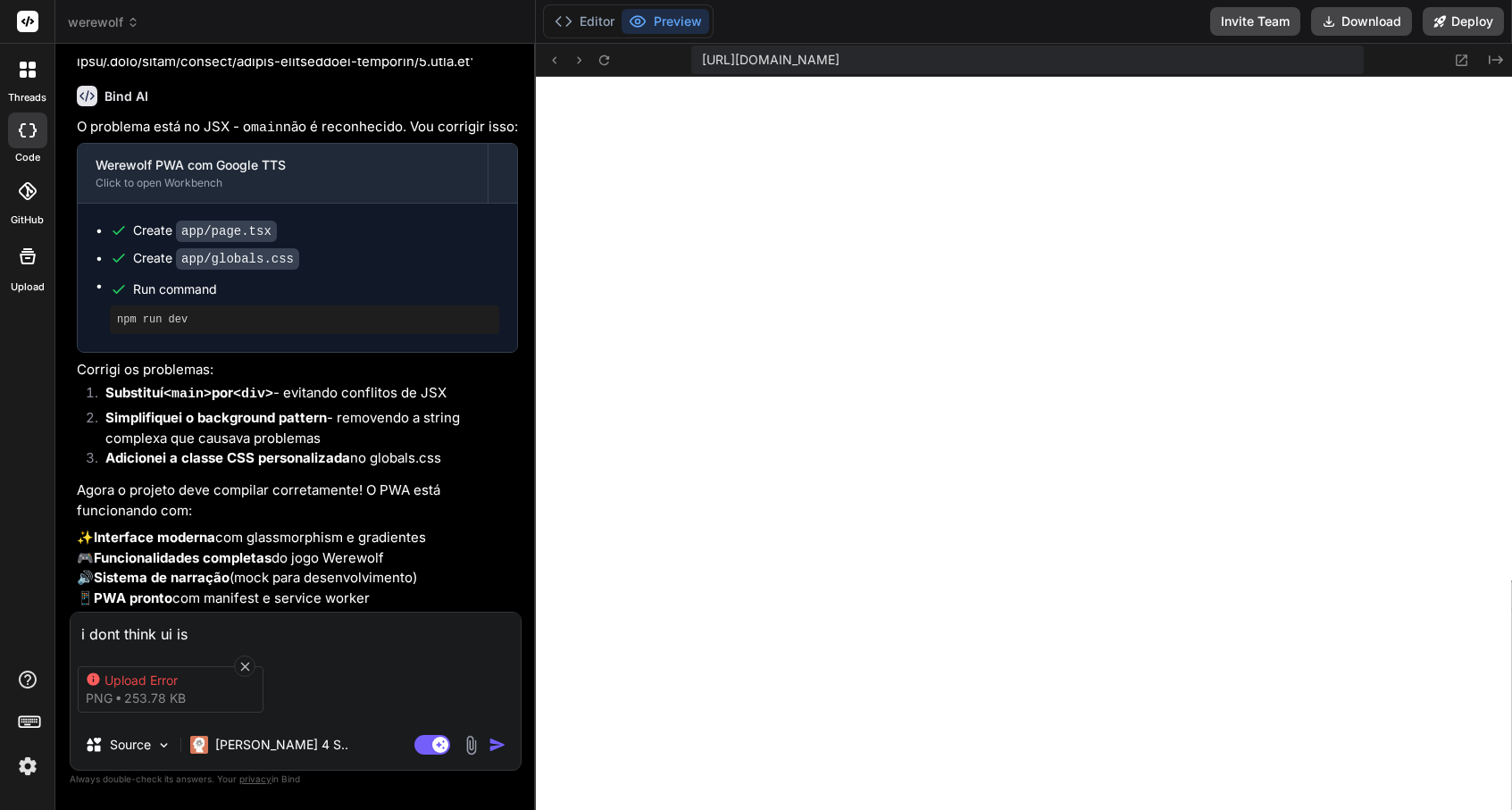
type textarea "x"
type textarea "i dont think ui is w"
type textarea "x"
type textarea "i dont think ui is wo"
type textarea "x"
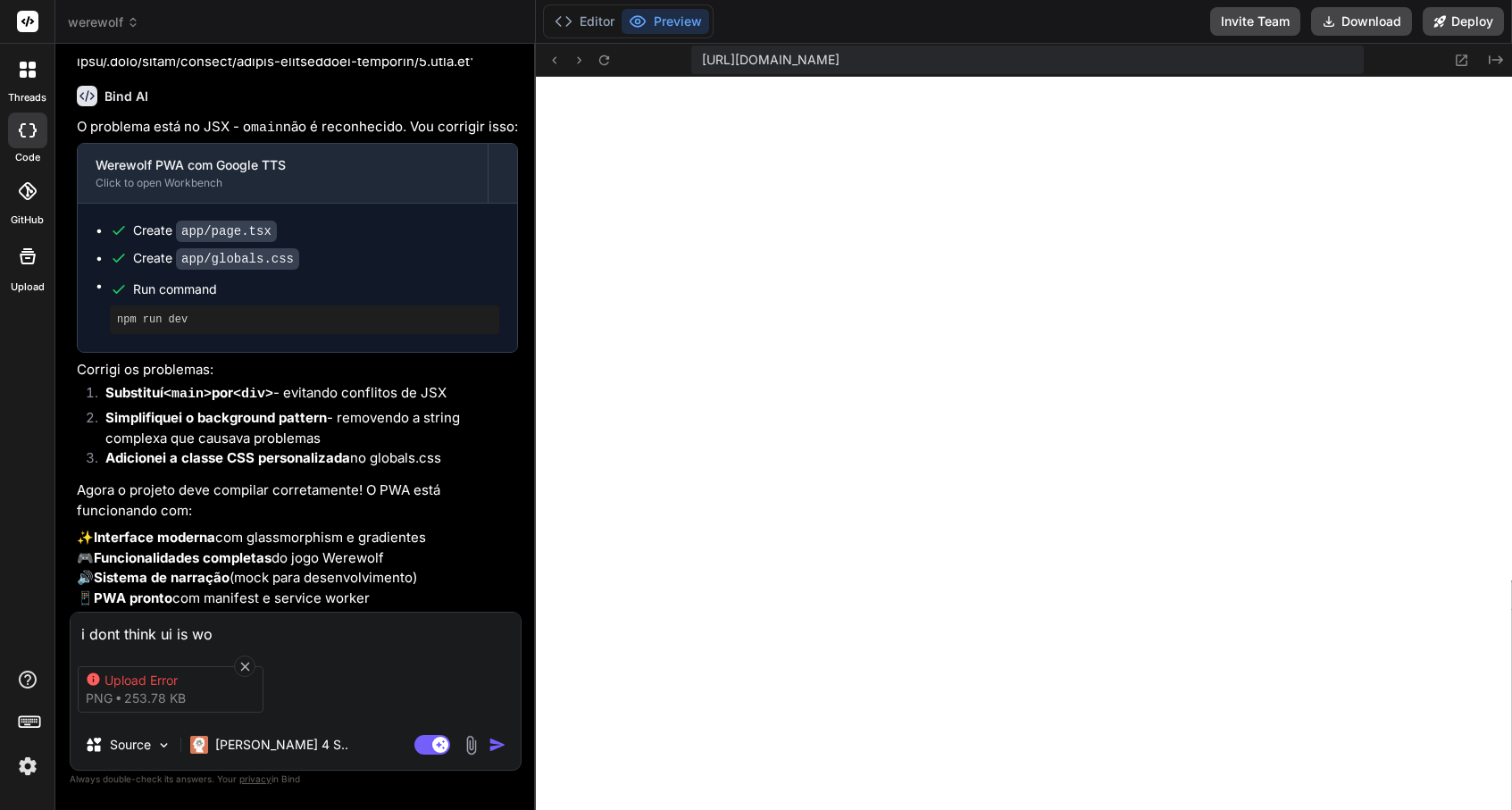
type textarea "i dont think ui is wor"
type textarea "x"
type textarea "i dont think ui is work"
type textarea "x"
type textarea "i dont think ui is worki"
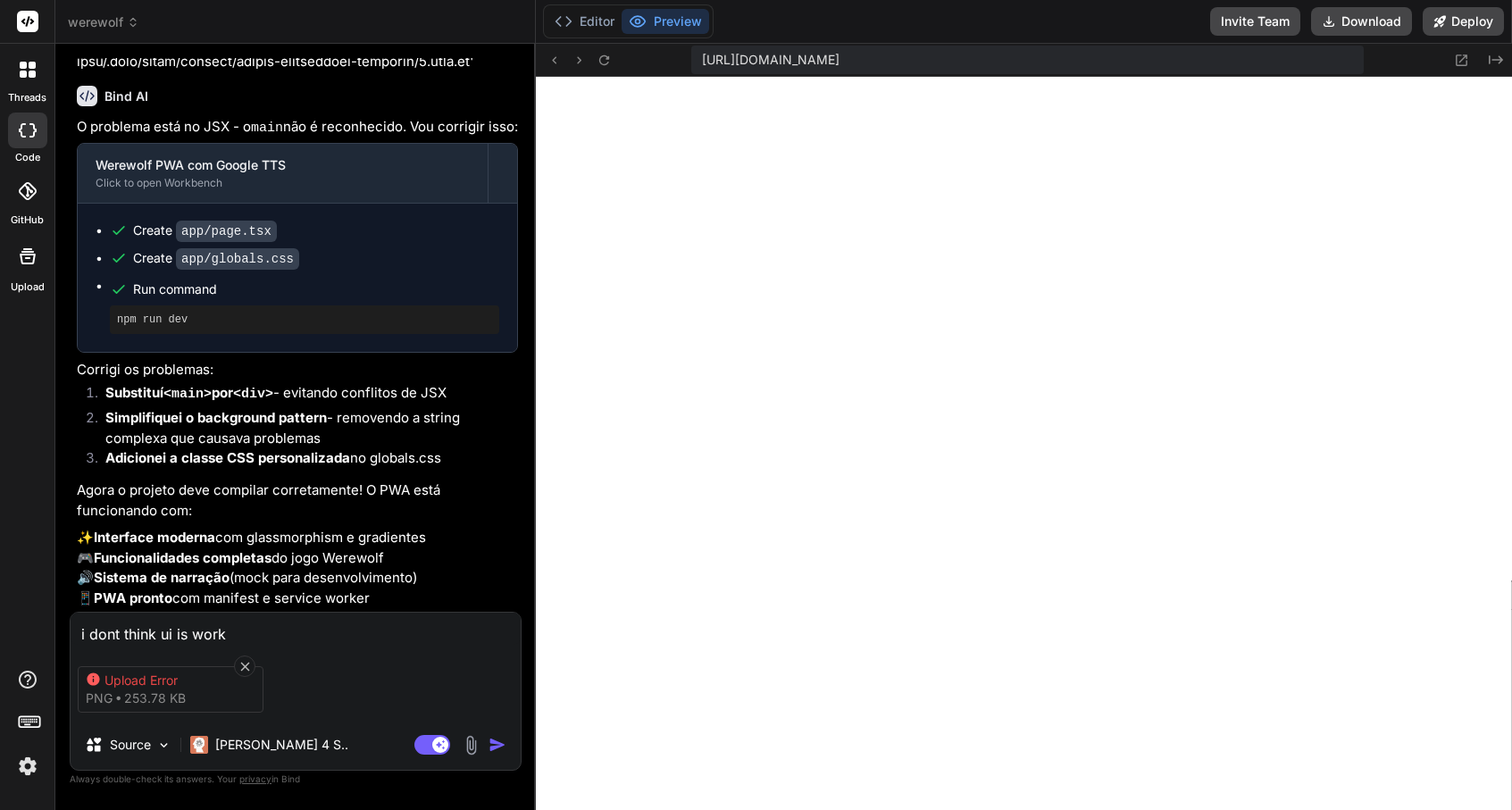
type textarea "x"
type textarea "i dont think ui is workin"
type textarea "x"
type textarea "i dont think ui is working"
type textarea "x"
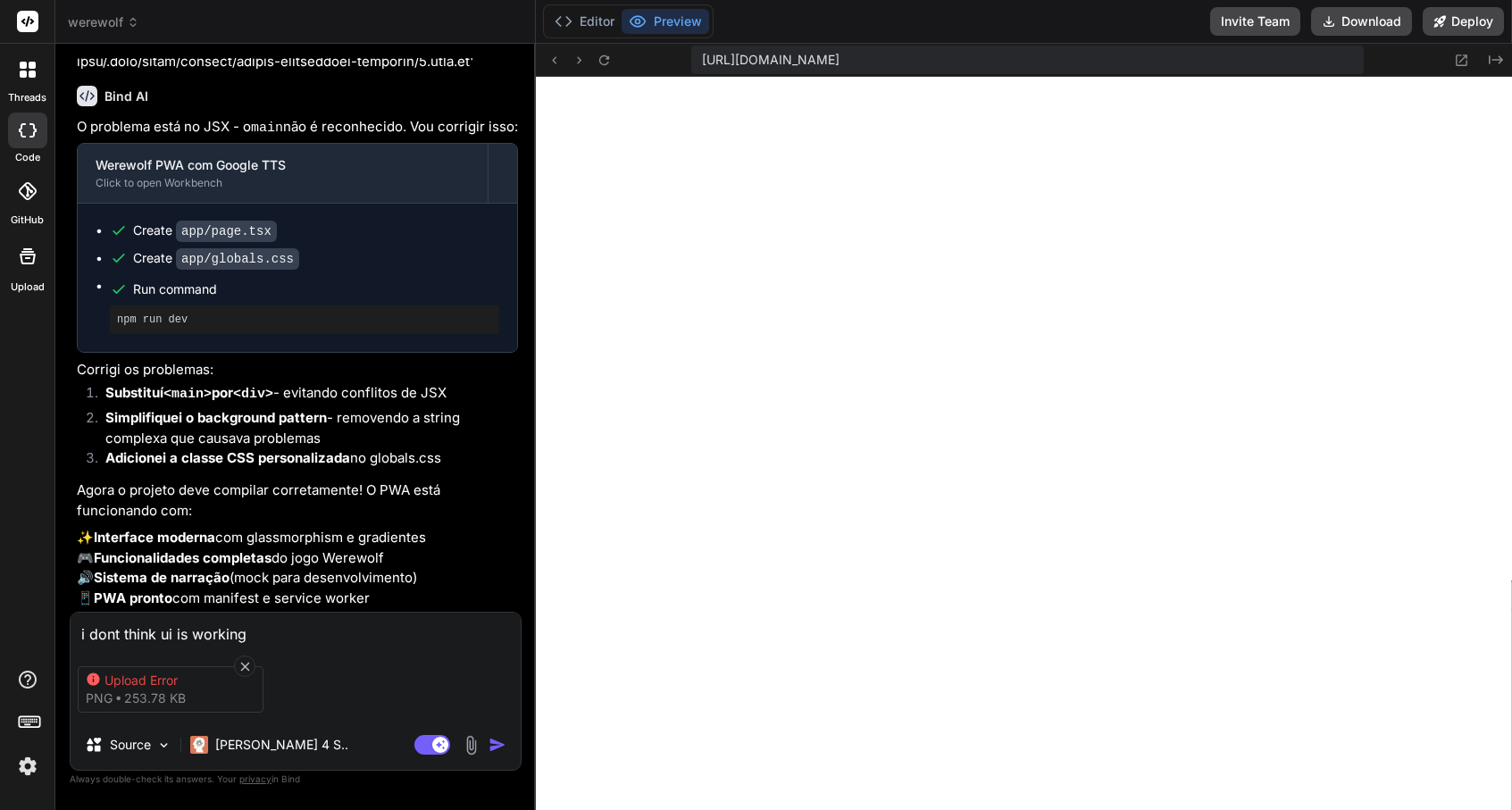
type textarea "i dont think ui is working"
type textarea "x"
type textarea "i dont think ui is working i"
type textarea "x"
type textarea "i dont think ui is working i"
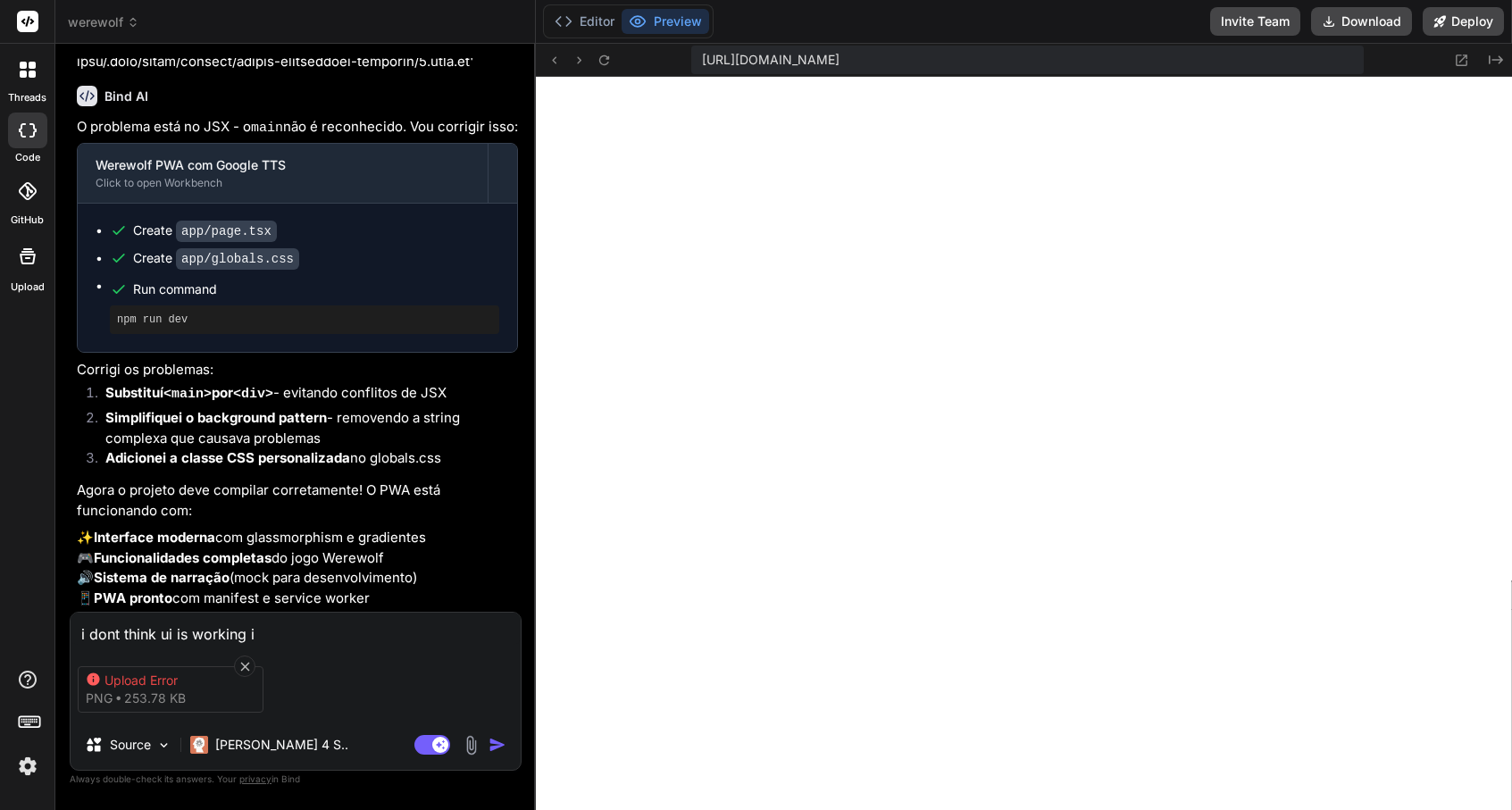
type textarea "x"
type textarea "i dont think ui is working i s"
type textarea "x"
type textarea "i dont think ui is working i se"
type textarea "x"
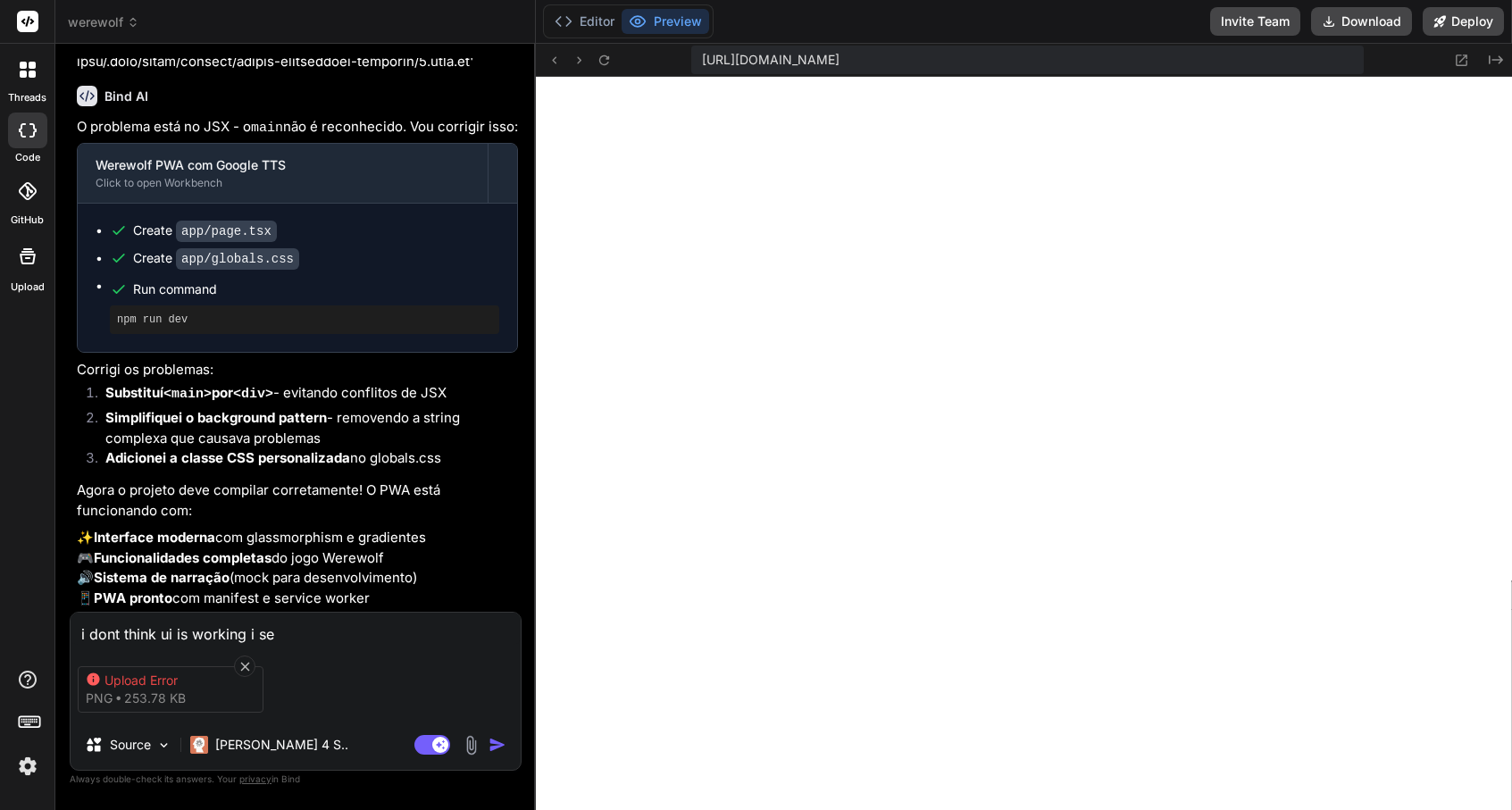
type textarea "i dont think ui is working i see"
type textarea "x"
type textarea "i dont think ui is working i see"
type textarea "x"
type textarea "i dont think ui is working i see"
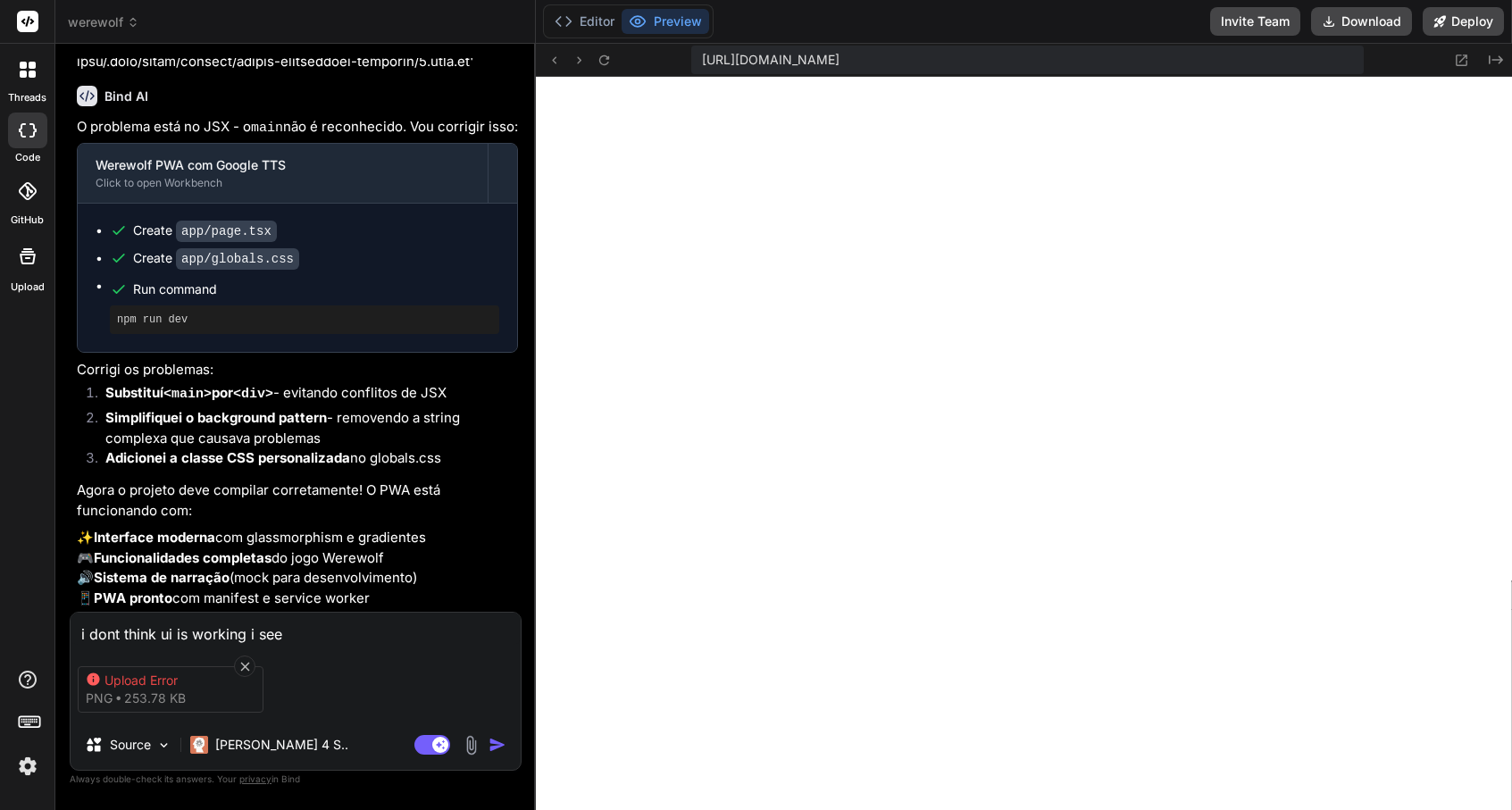
type textarea "x"
type textarea "i dont think ui is working i se"
type textarea "x"
type textarea "i dont think ui is working i s"
type textarea "x"
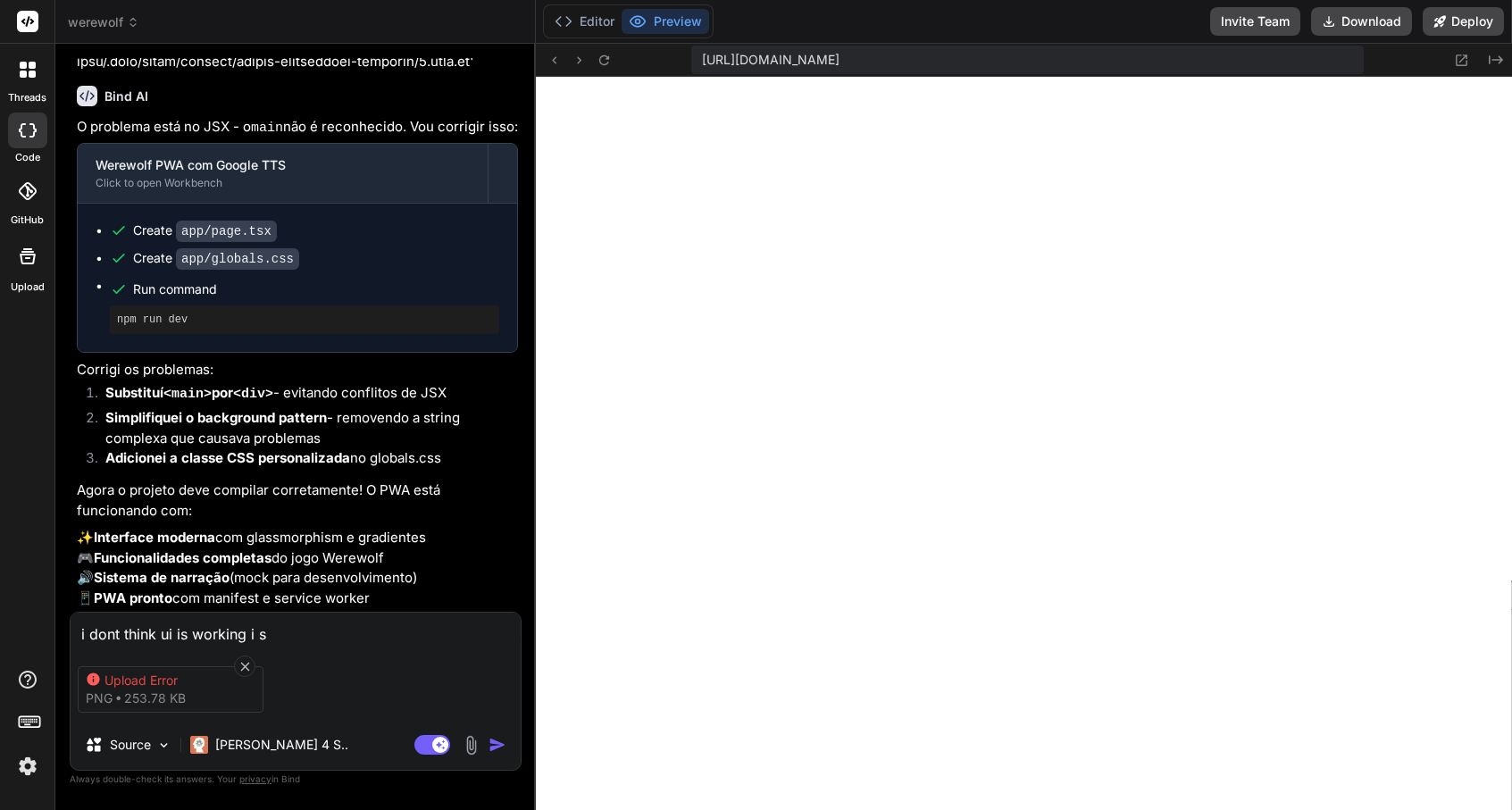
type textarea "i dont think ui is working i"
type textarea "x"
type textarea "i dont think ui is working i"
type textarea "x"
type textarea "i dont think ui is working"
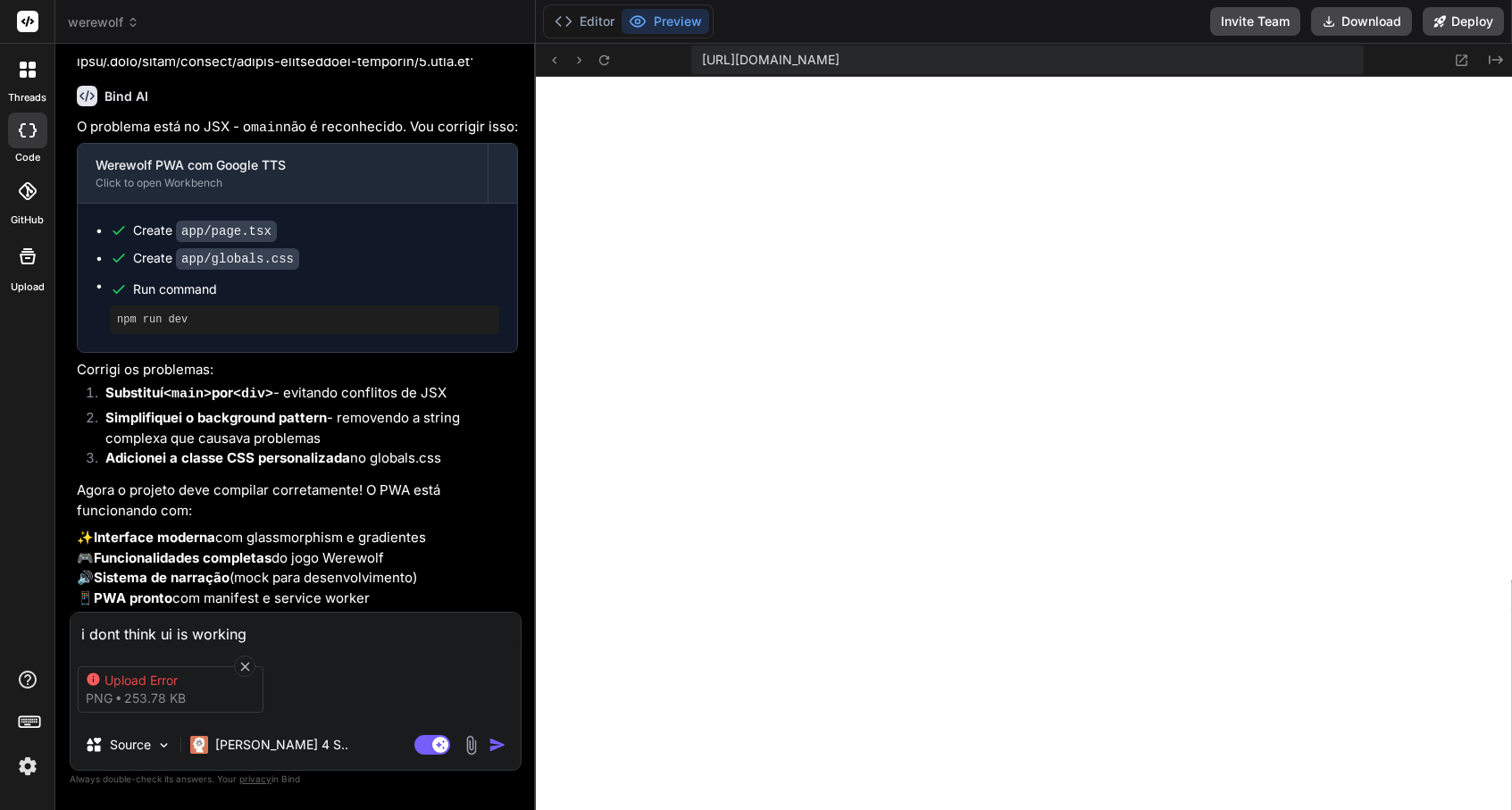
type textarea "x"
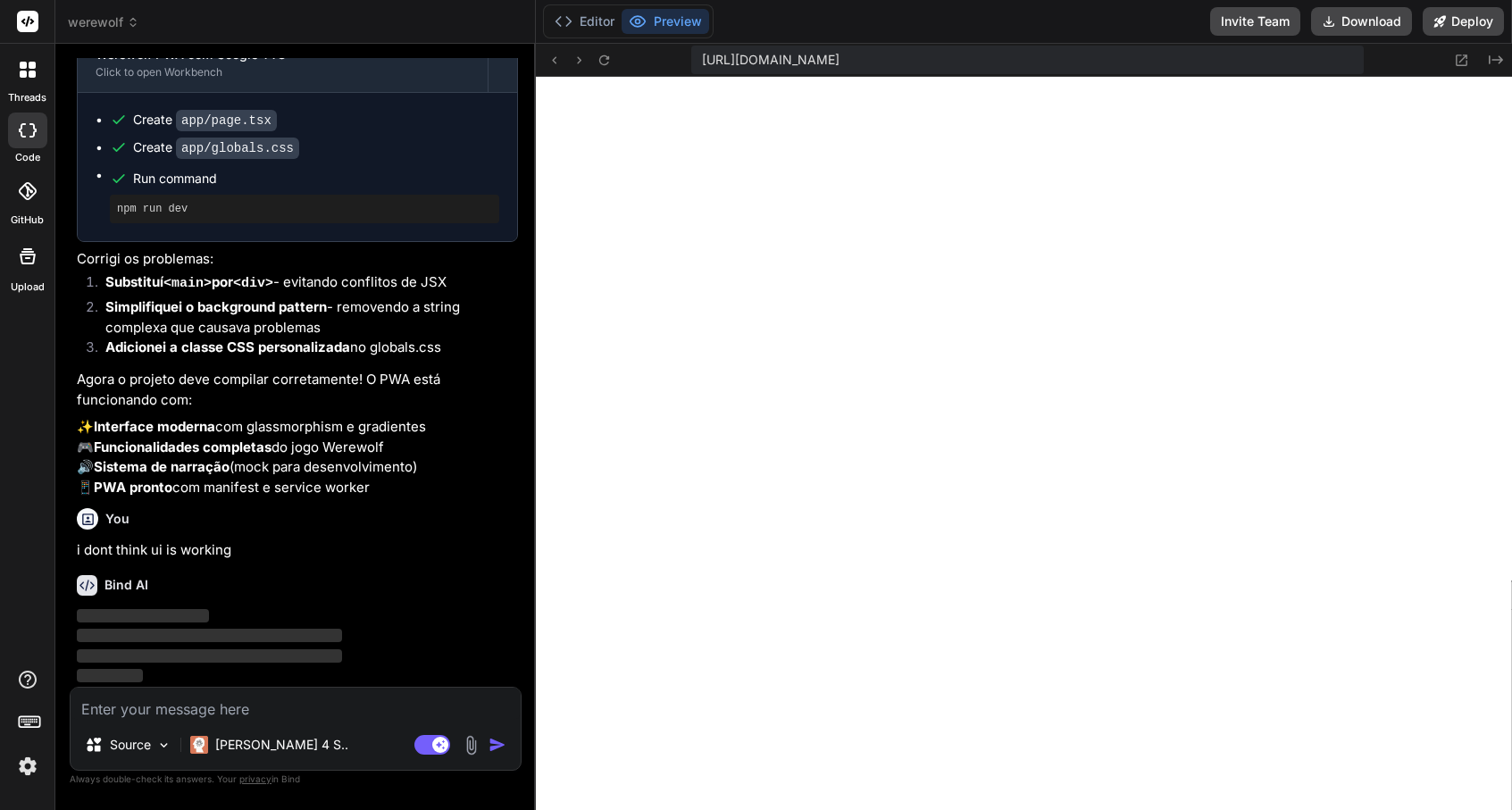
scroll to position [6712, 0]
type textarea "x"
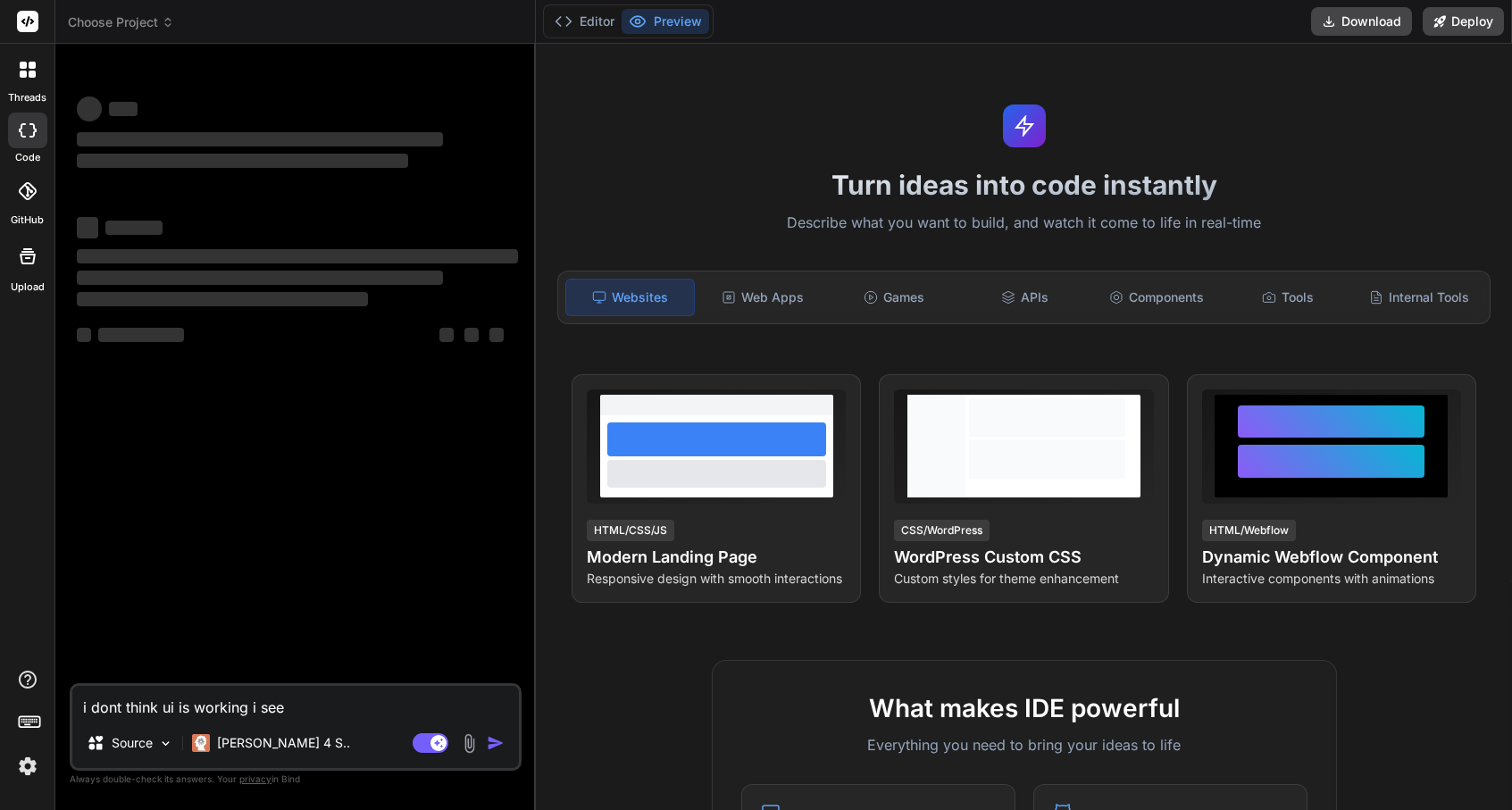
type textarea "x"
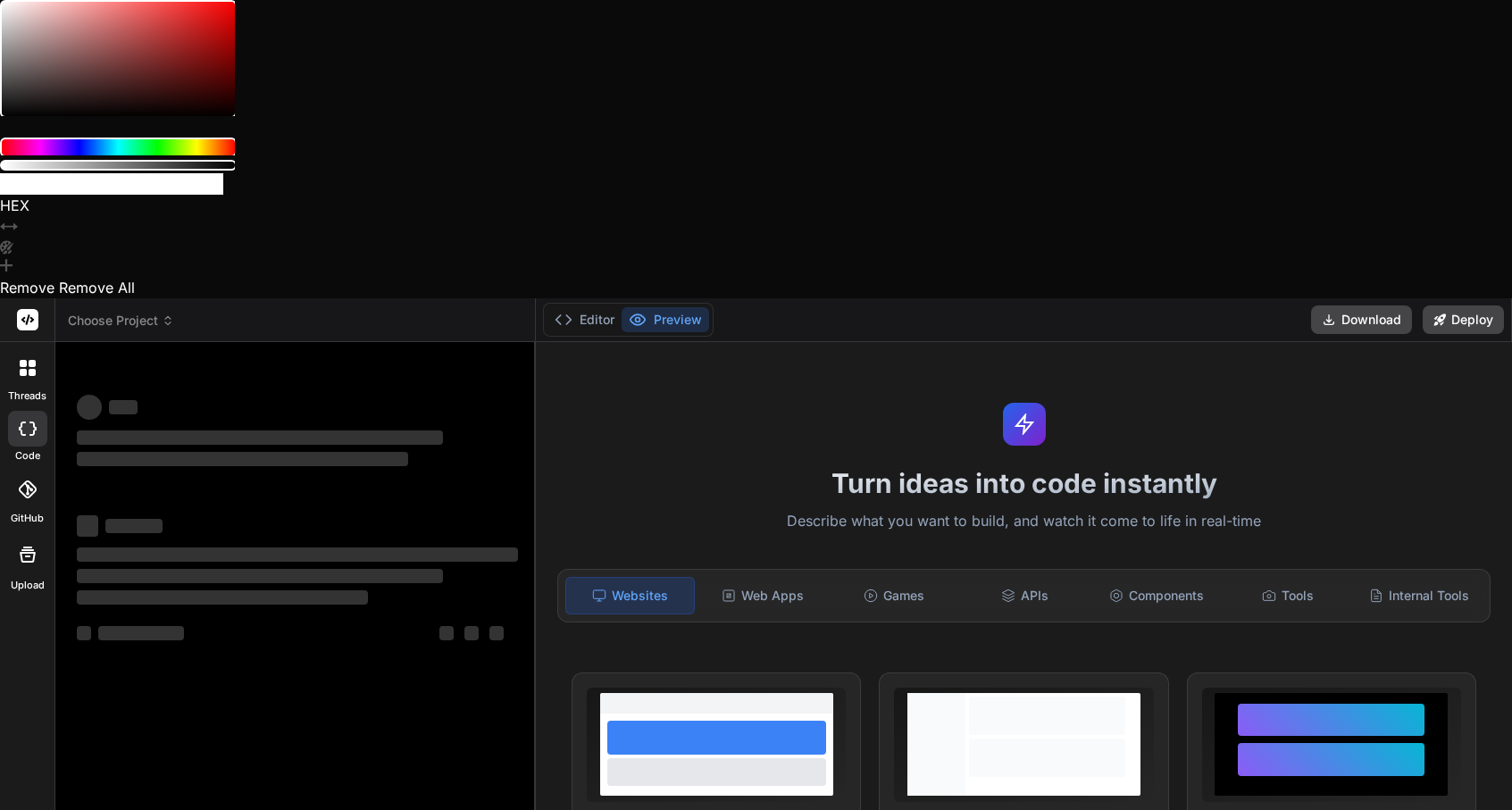
type textarea "x"
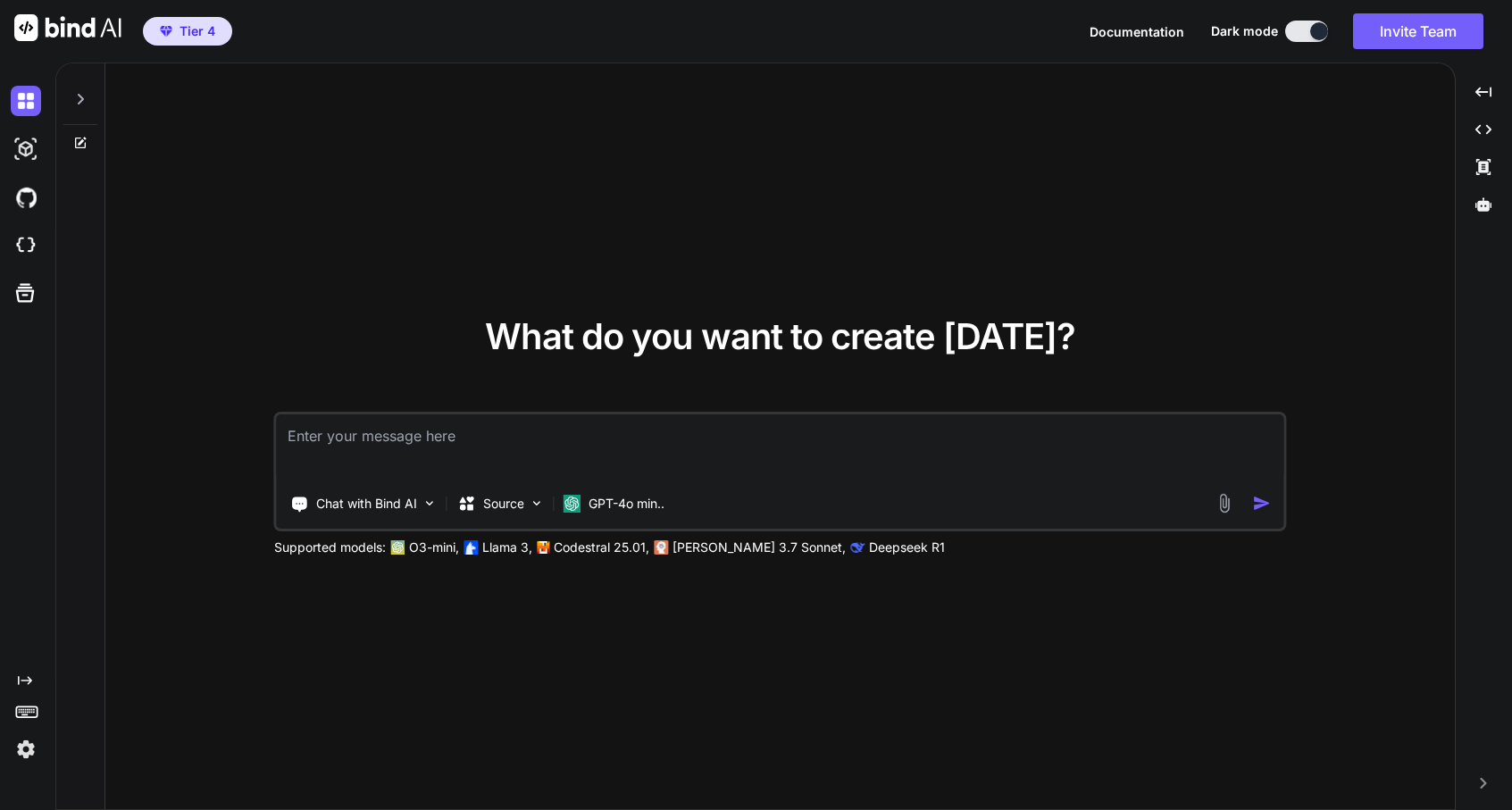
type textarea "x"
click at [36, 246] on img at bounding box center [26, 245] width 31 height 31
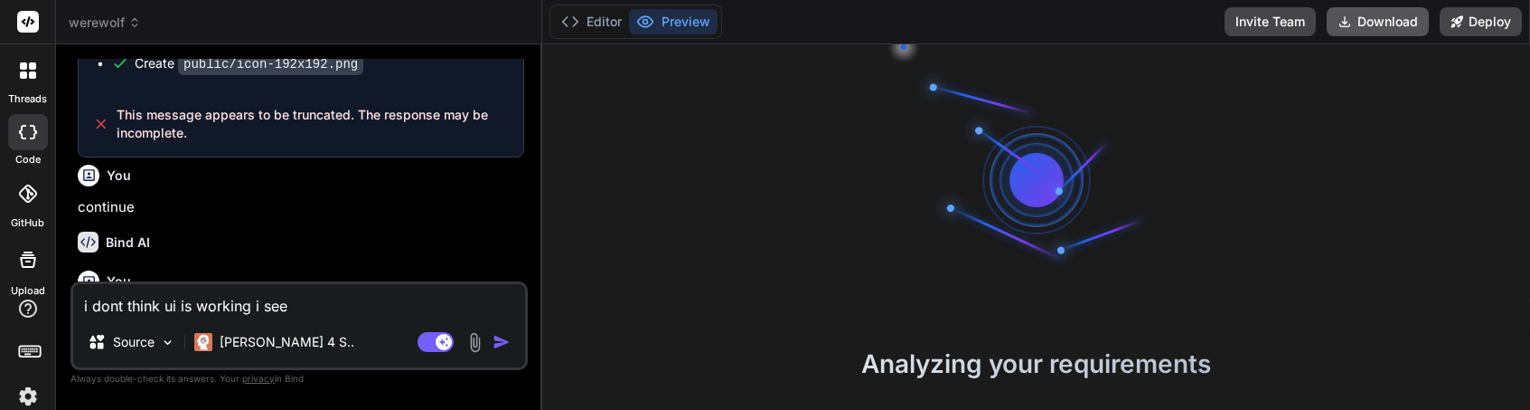
click at [1368, 27] on button "Download" at bounding box center [1378, 21] width 102 height 29
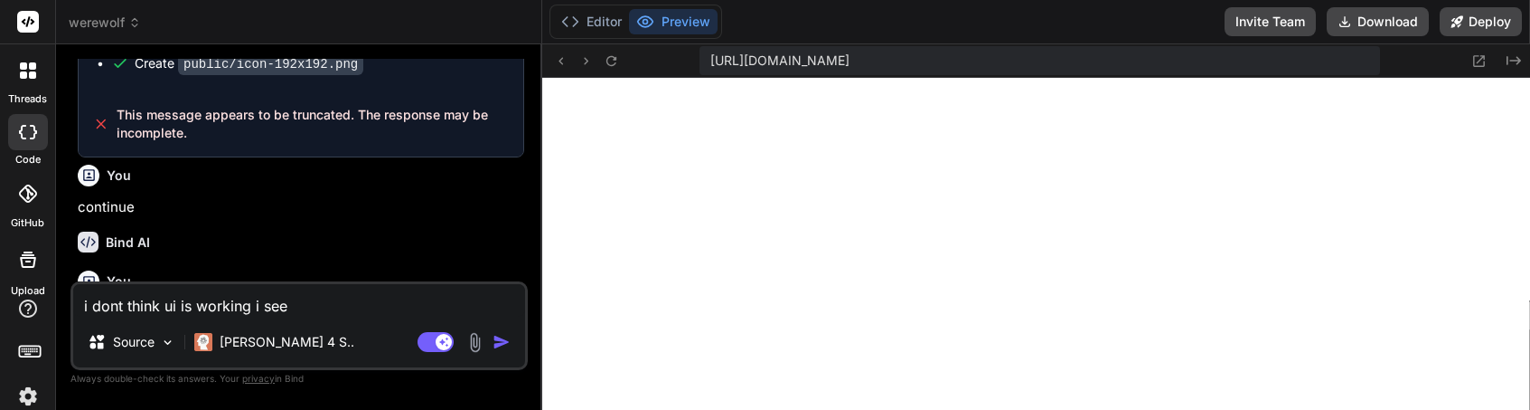
type textarea "x"
